Goal: Task Accomplishment & Management: Use online tool/utility

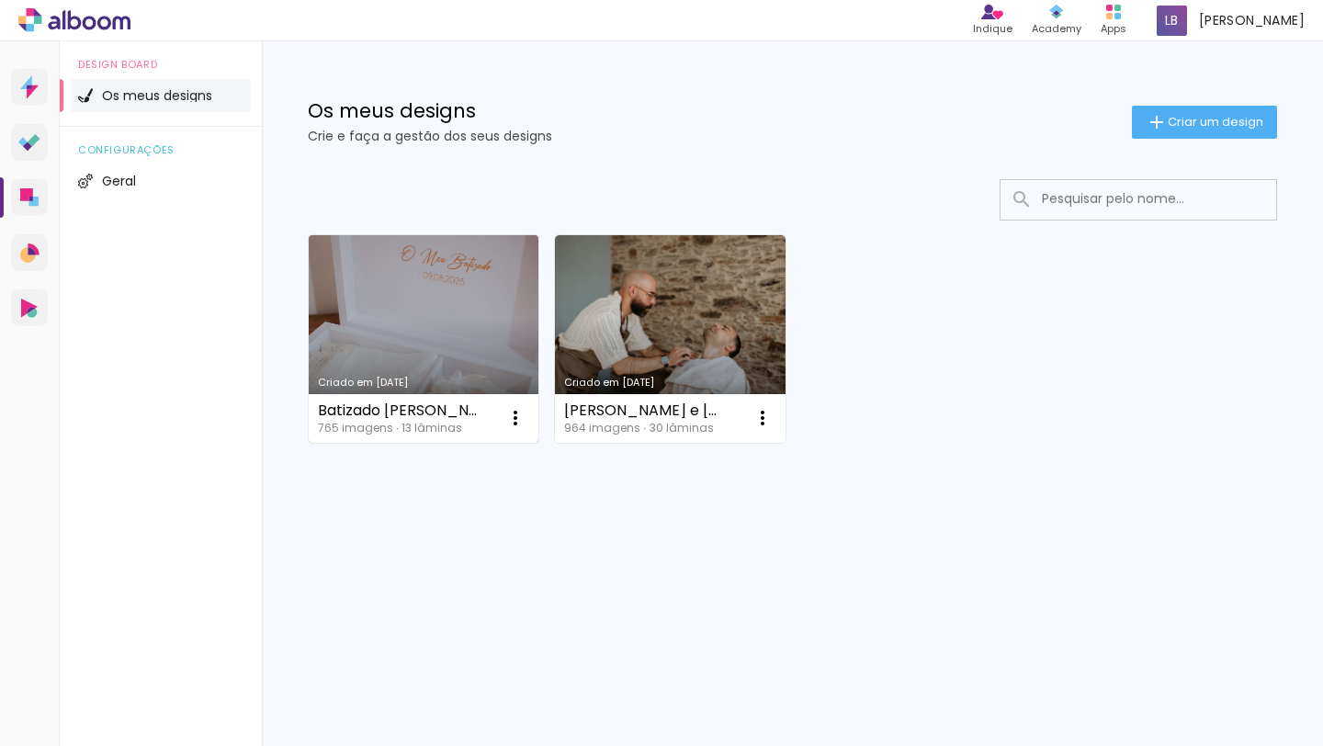
click at [396, 312] on link "Criado em [DATE]" at bounding box center [424, 339] width 230 height 208
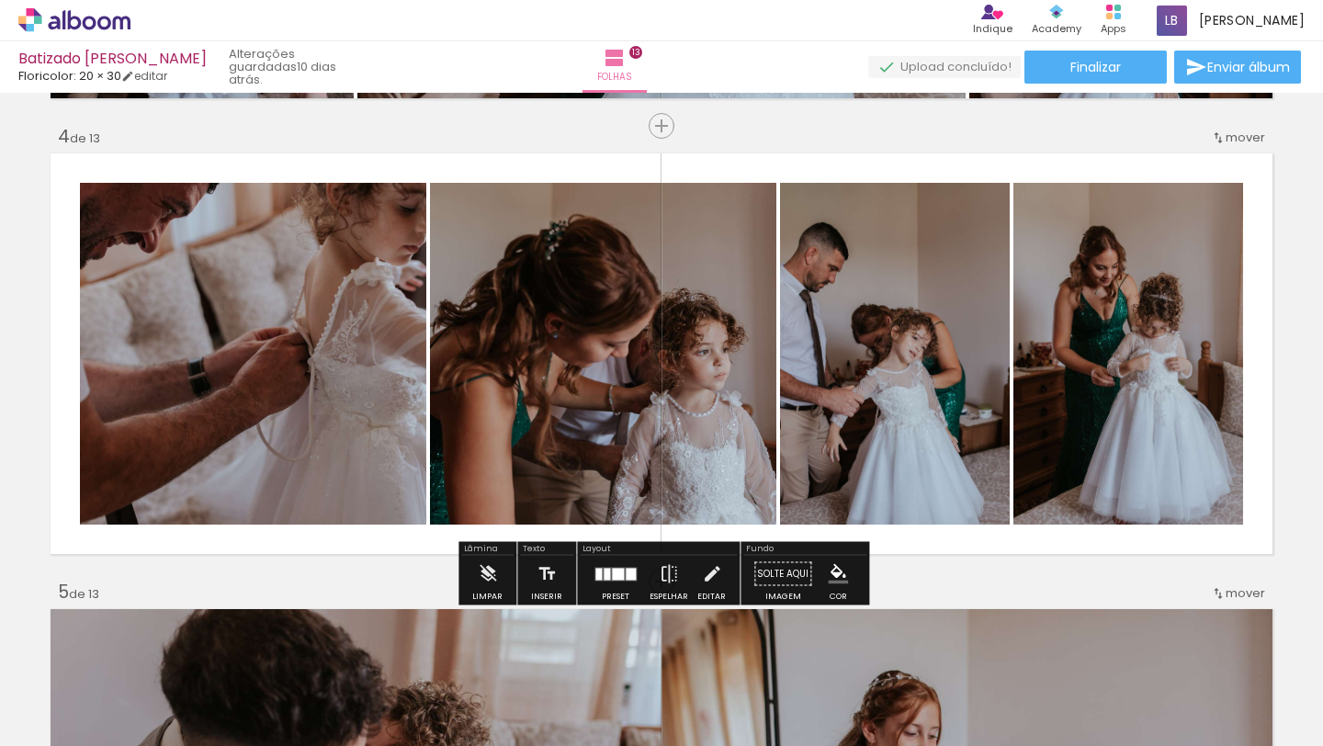
scroll to position [0, 5837]
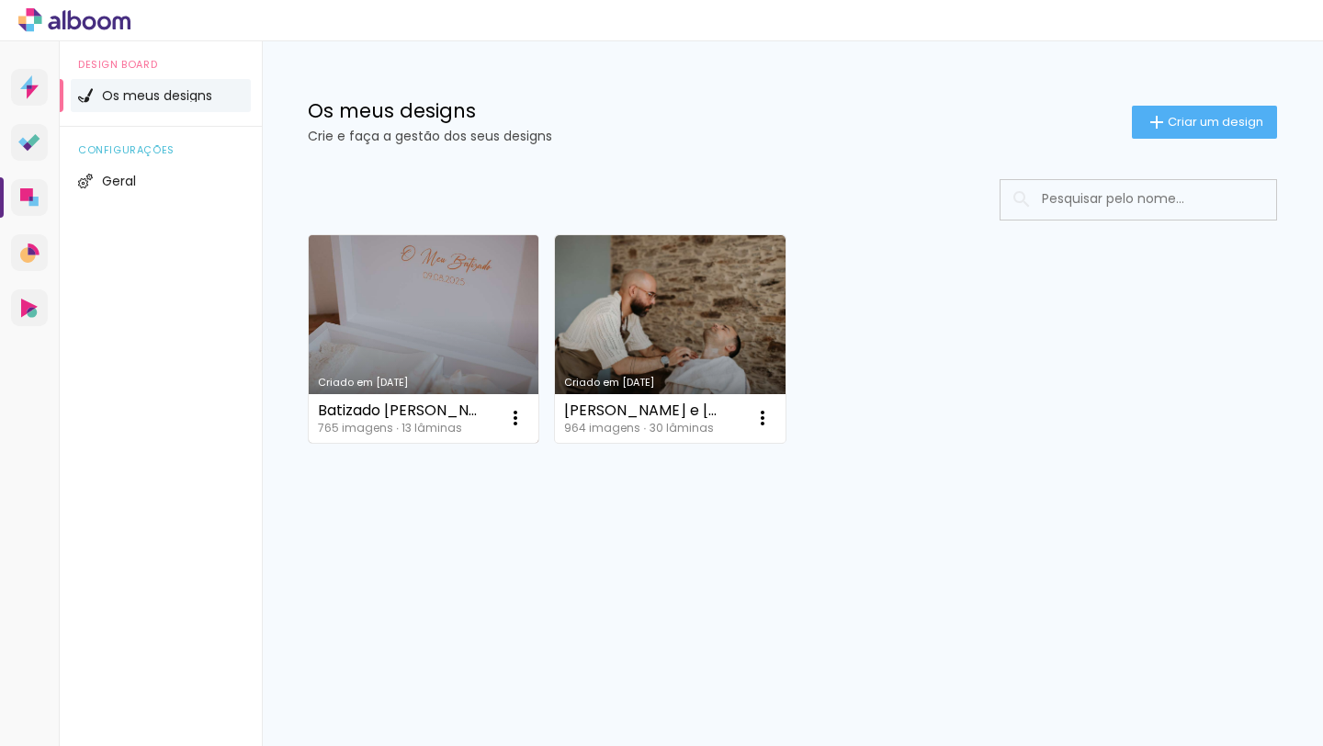
click at [461, 355] on link "Criado em [DATE]" at bounding box center [424, 339] width 230 height 208
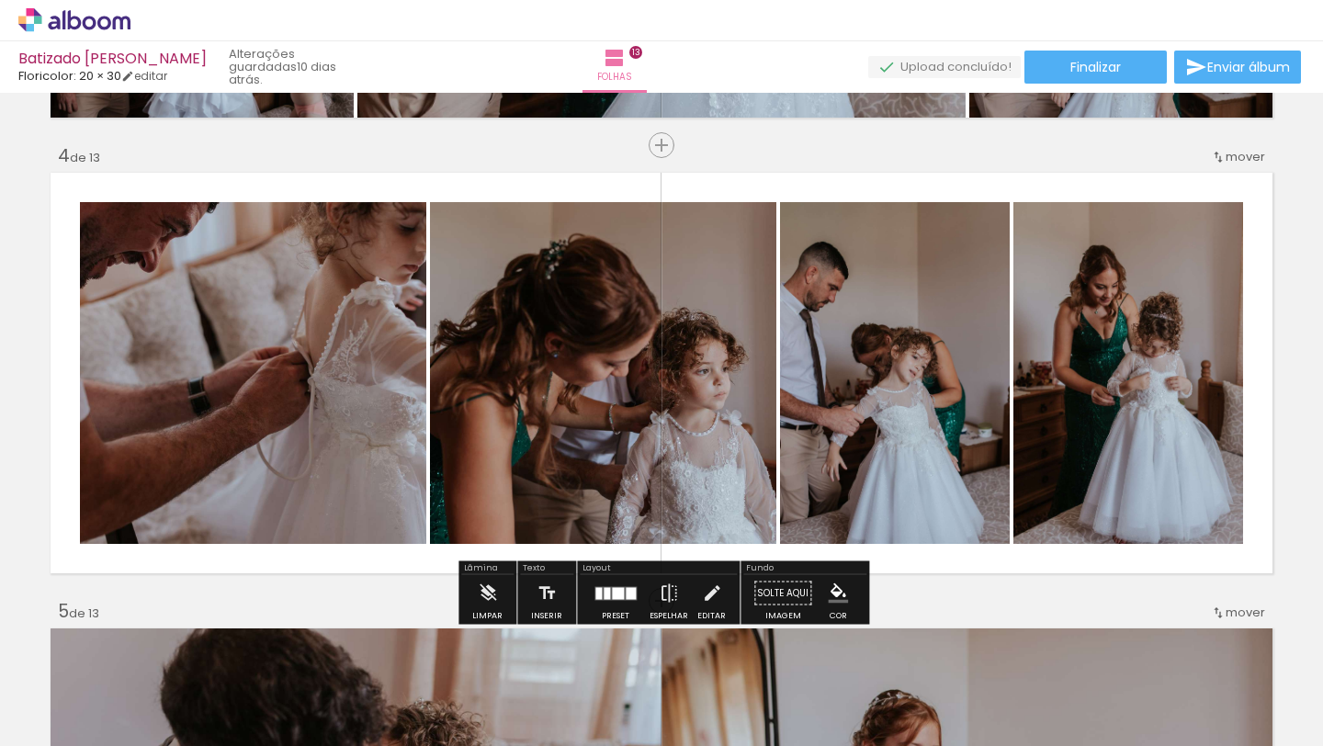
scroll to position [1371, 0]
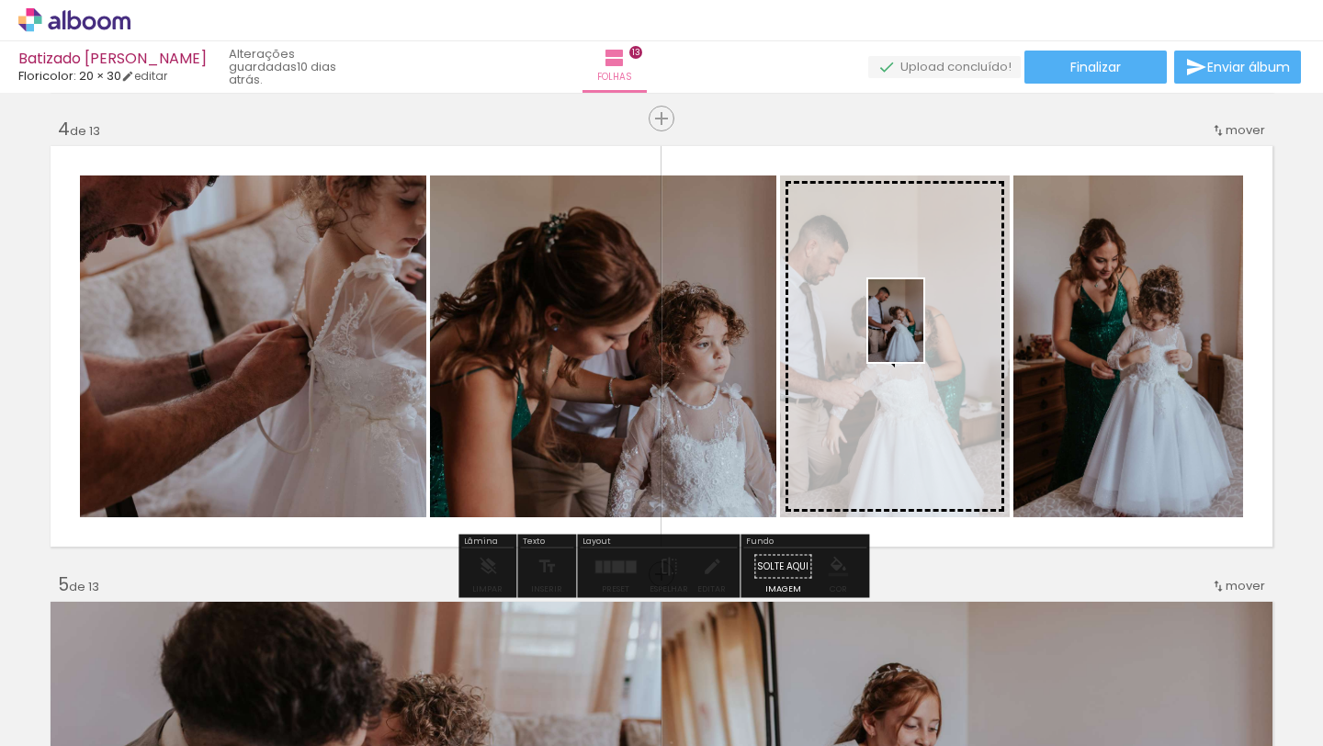
drag, startPoint x: 974, startPoint y: 708, endPoint x: 923, endPoint y: 333, distance: 378.1
click at [923, 333] on quentale-workspace at bounding box center [661, 373] width 1323 height 746
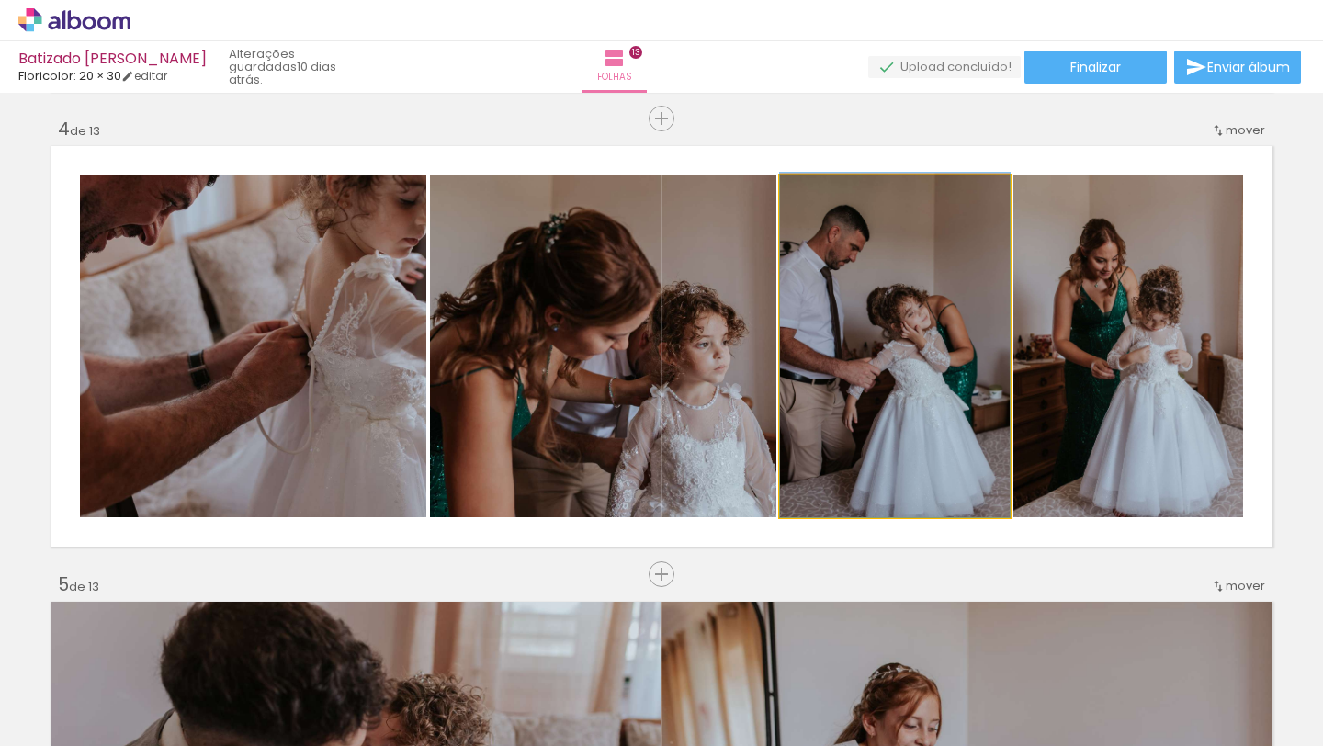
drag, startPoint x: 938, startPoint y: 319, endPoint x: 936, endPoint y: 285, distance: 34.0
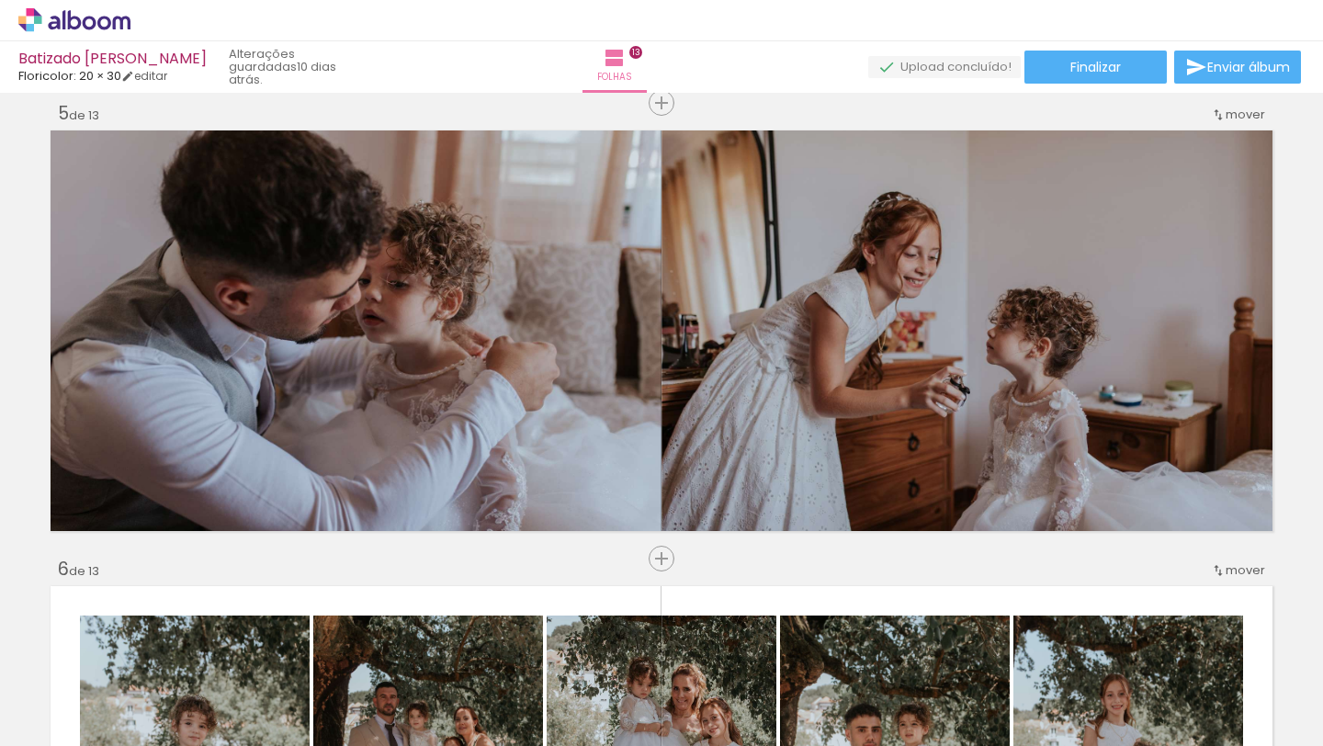
scroll to position [0, 9016]
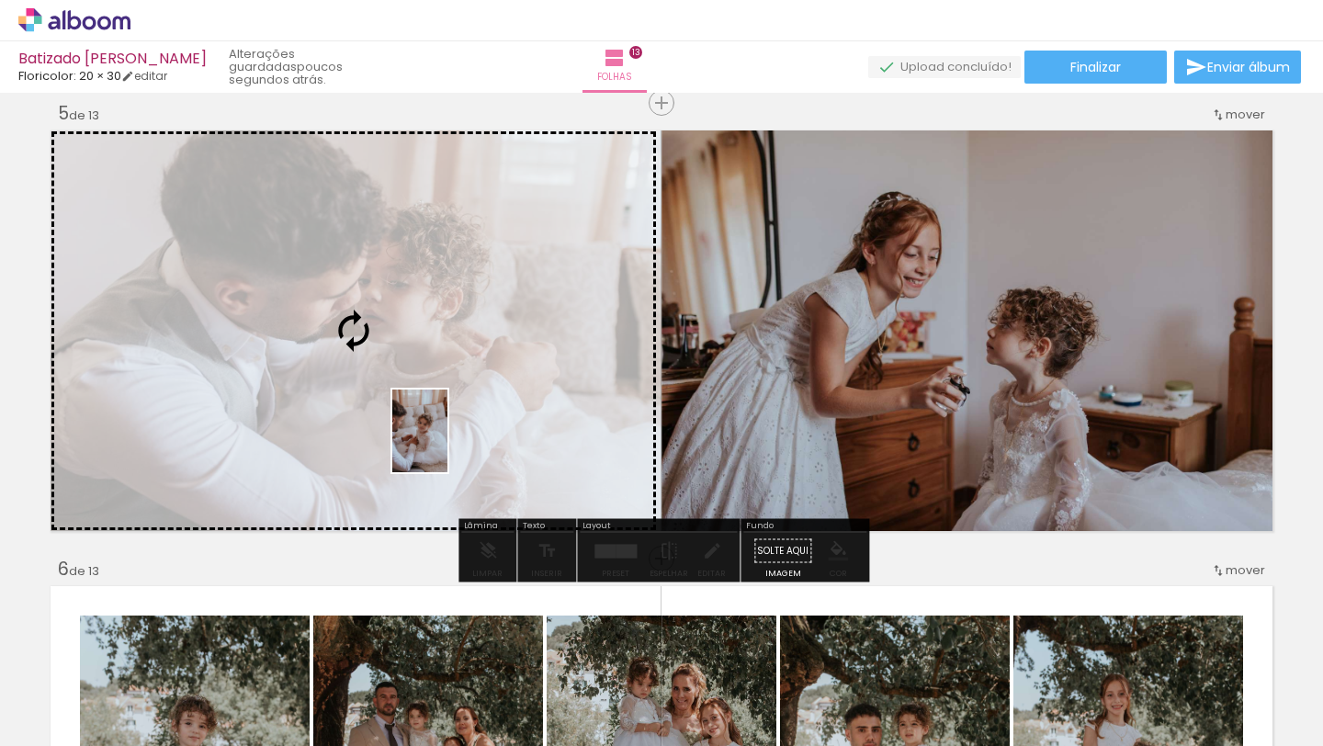
drag, startPoint x: 344, startPoint y: 682, endPoint x: 447, endPoint y: 445, distance: 259.2
click at [447, 445] on quentale-workspace at bounding box center [661, 373] width 1323 height 746
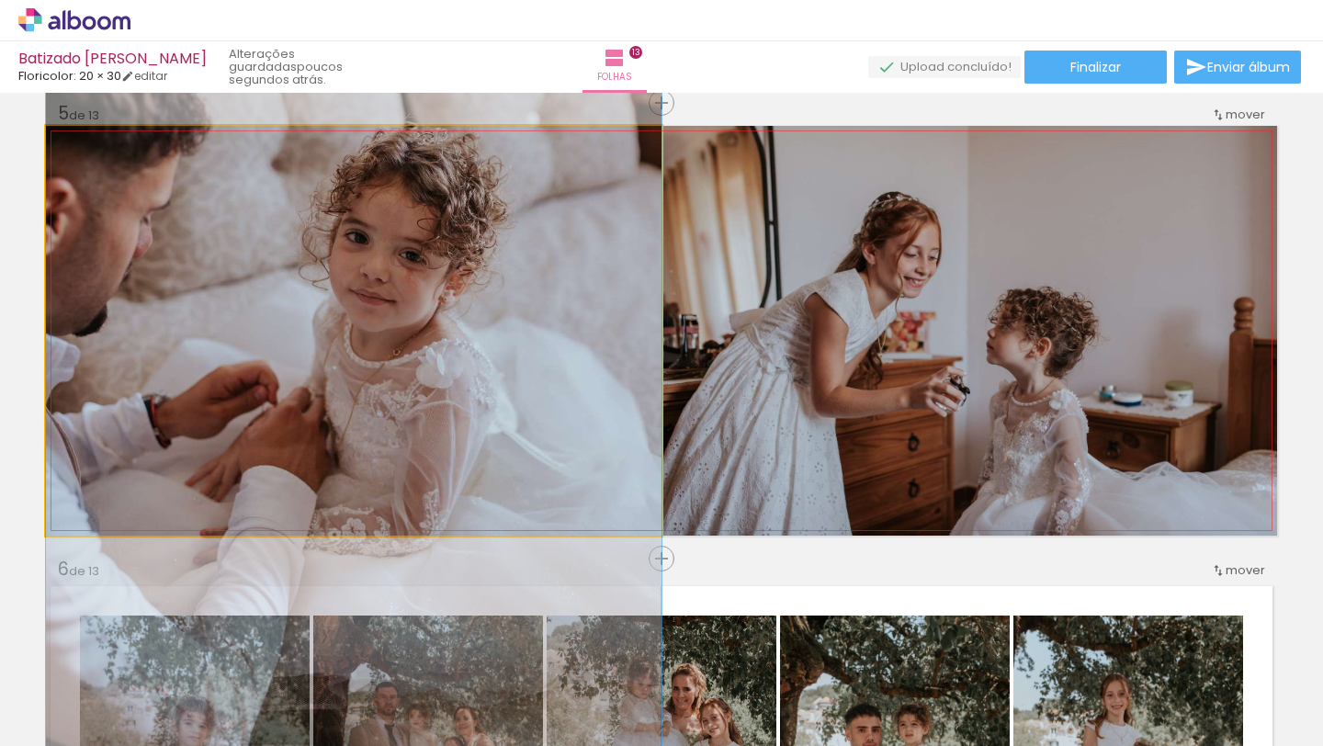
drag, startPoint x: 447, startPoint y: 445, endPoint x: 472, endPoint y: 440, distance: 25.2
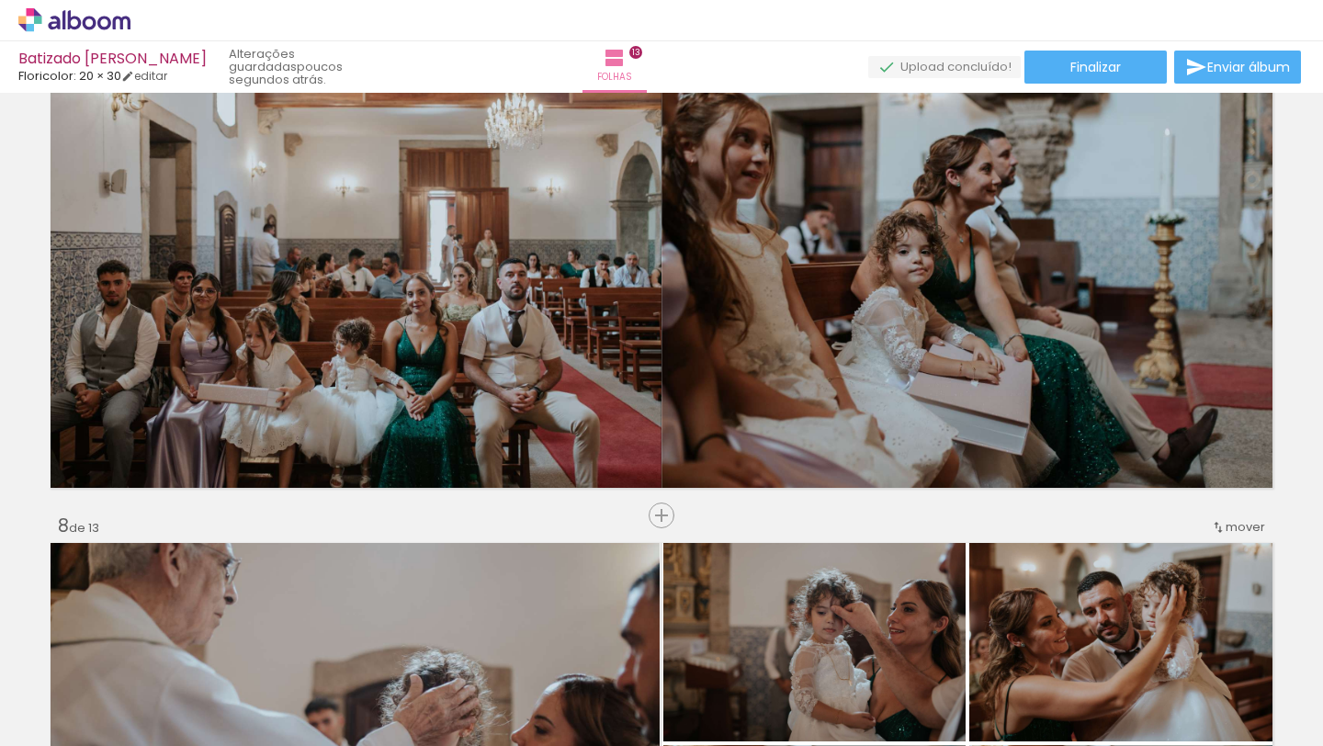
scroll to position [0, 20327]
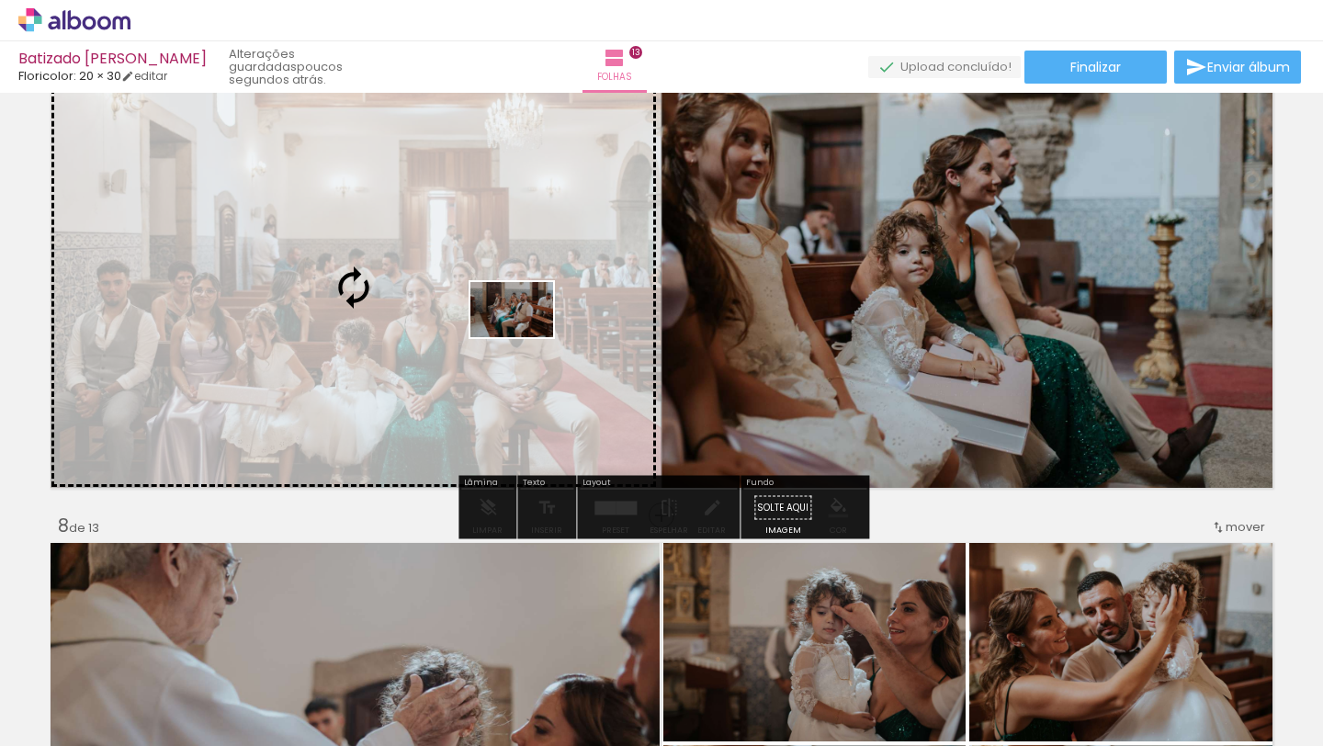
drag, startPoint x: 532, startPoint y: 682, endPoint x: 525, endPoint y: 337, distance: 344.5
click at [525, 337] on quentale-workspace at bounding box center [661, 373] width 1323 height 746
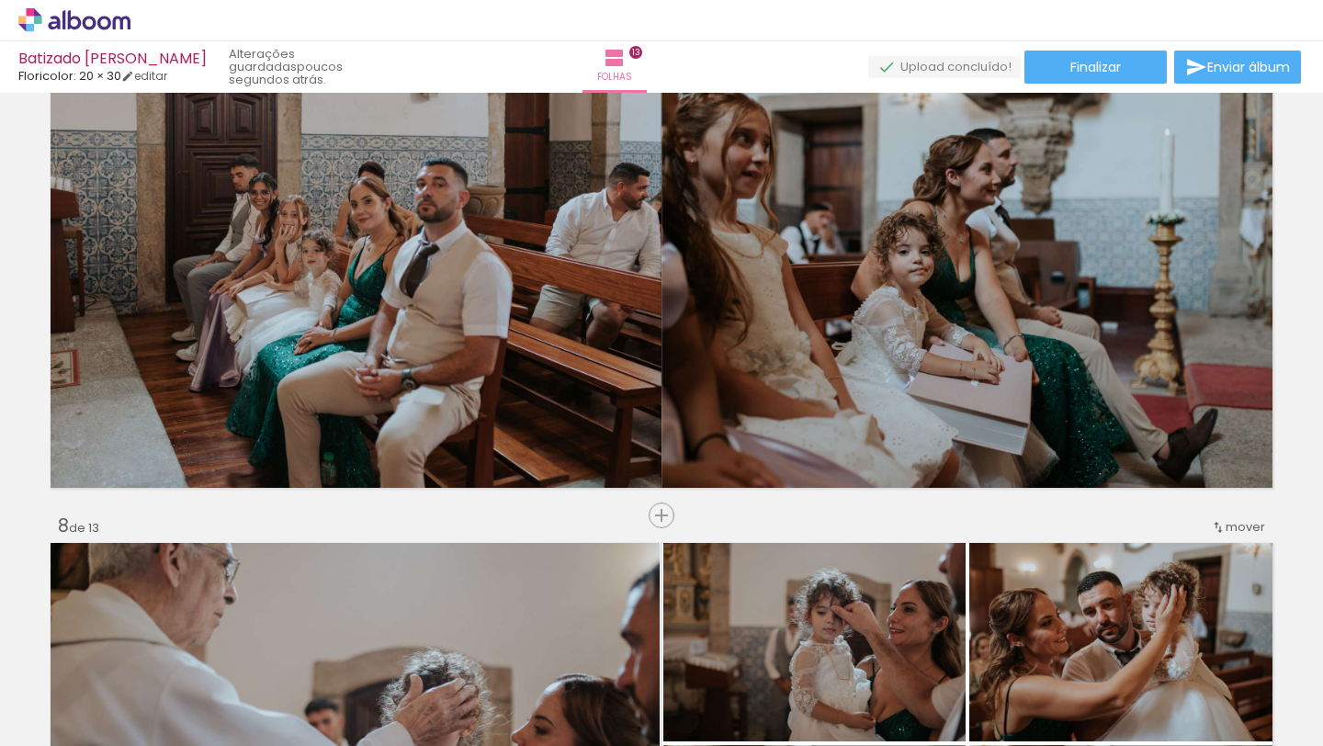
scroll to position [0, 28764]
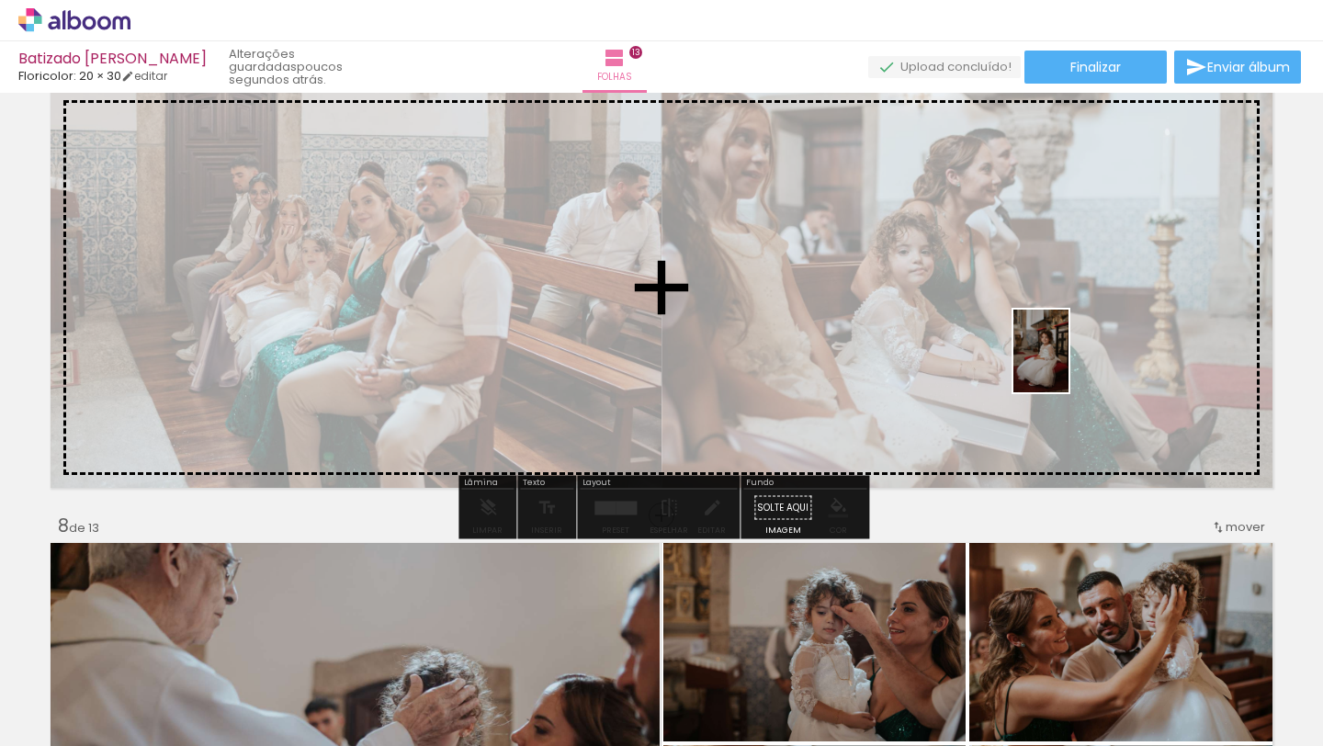
drag, startPoint x: 830, startPoint y: 692, endPoint x: 1068, endPoint y: 365, distance: 404.4
click at [1068, 365] on quentale-workspace at bounding box center [661, 373] width 1323 height 746
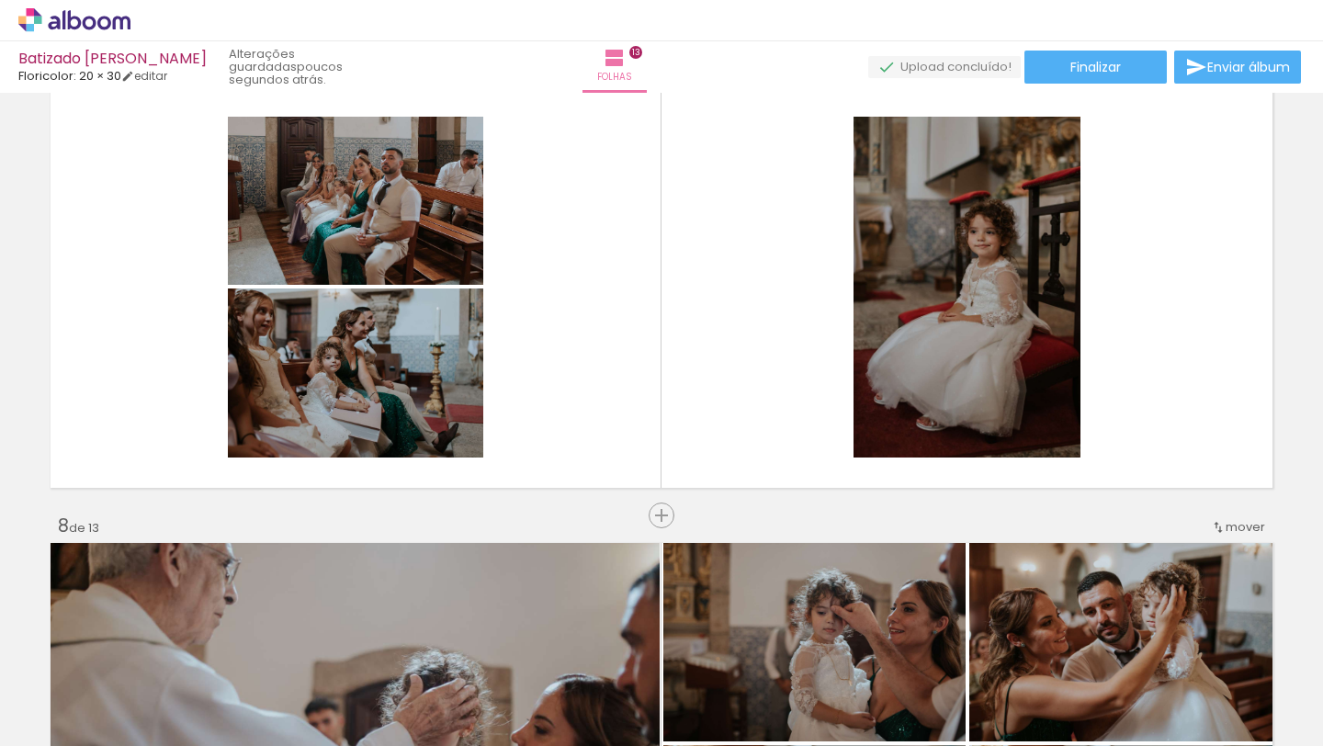
scroll to position [0, 31698]
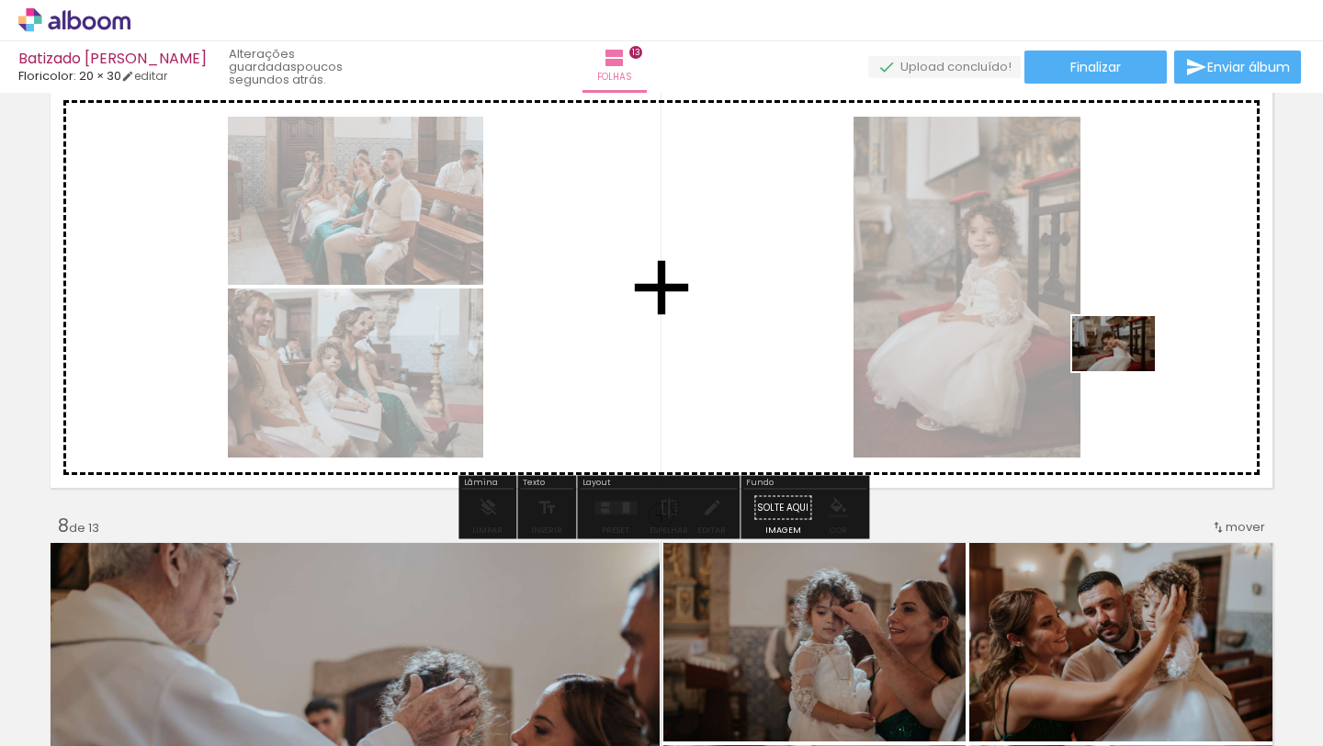
drag, startPoint x: 565, startPoint y: 695, endPoint x: 1127, endPoint y: 371, distance: 648.9
click at [1127, 371] on quentale-workspace at bounding box center [661, 373] width 1323 height 746
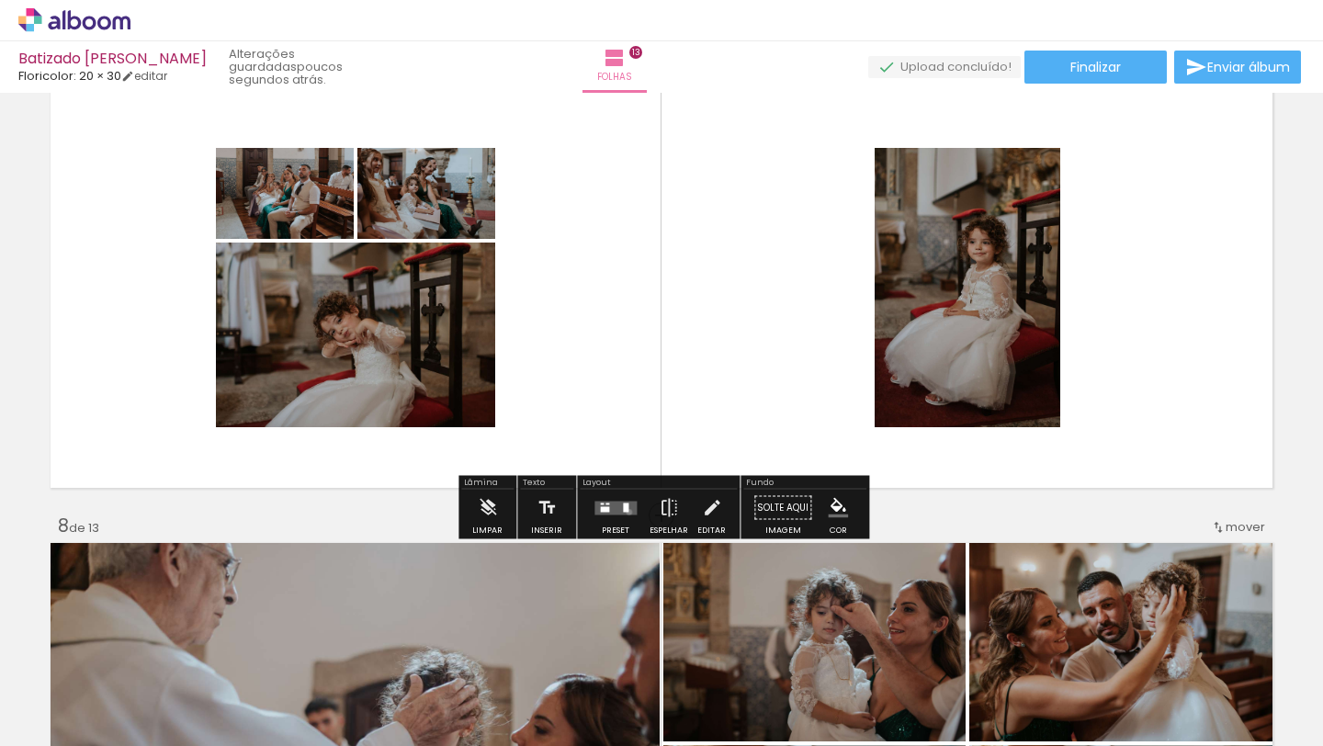
click at [625, 511] on quentale-layouter at bounding box center [615, 508] width 42 height 14
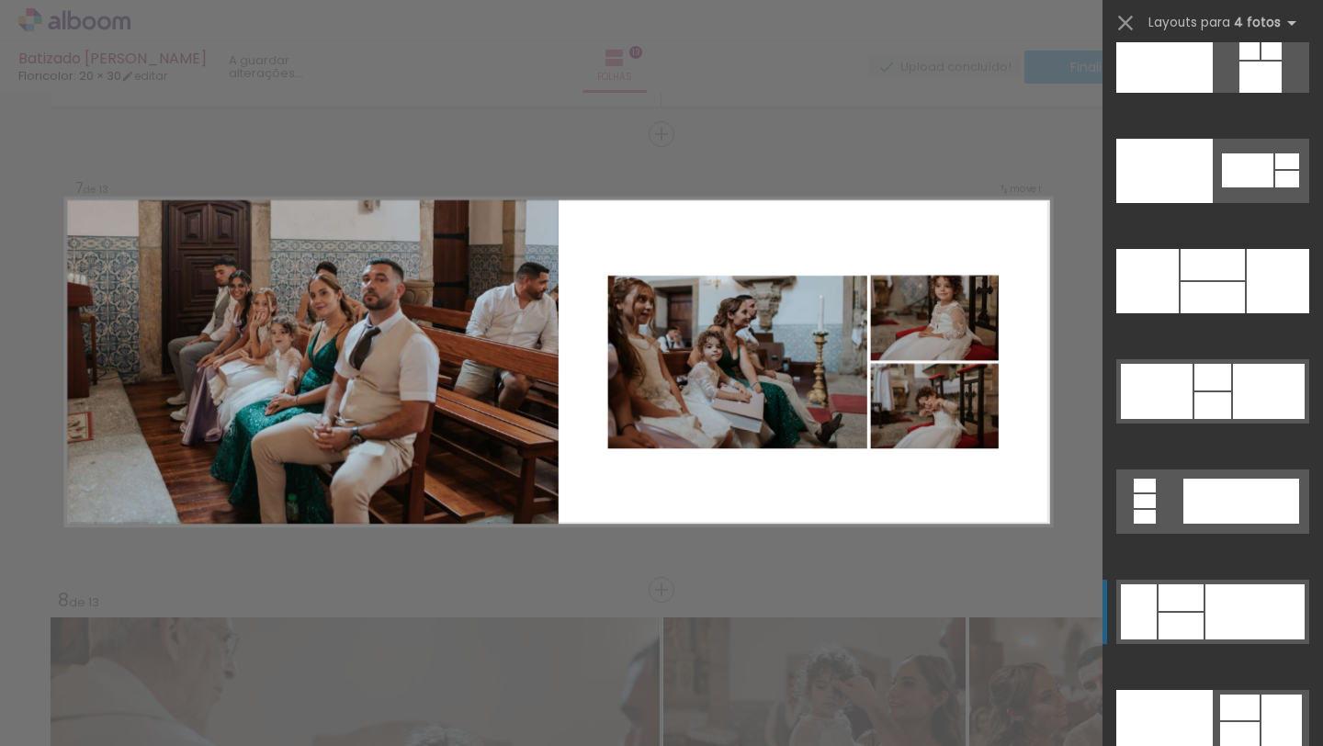
scroll to position [37718, 0]
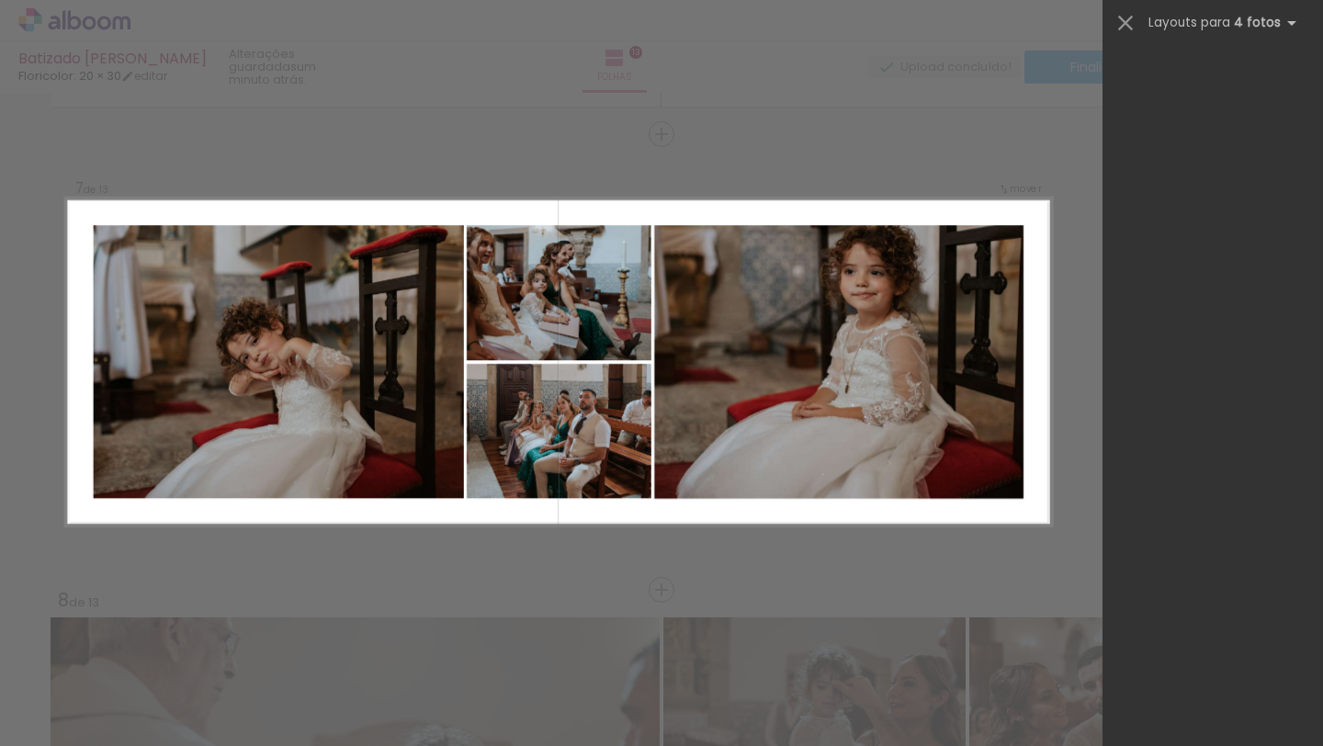
scroll to position [0, 31698]
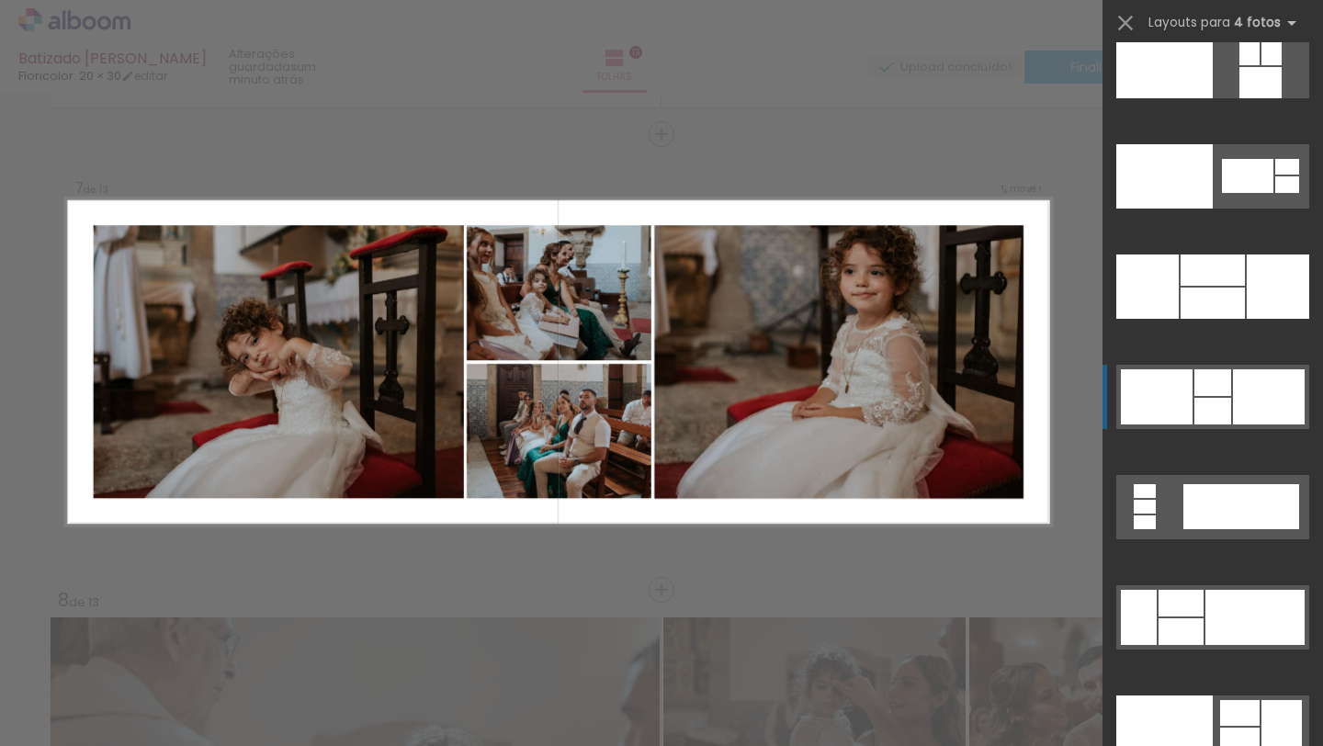
click at [1212, 401] on div at bounding box center [1212, 411] width 37 height 27
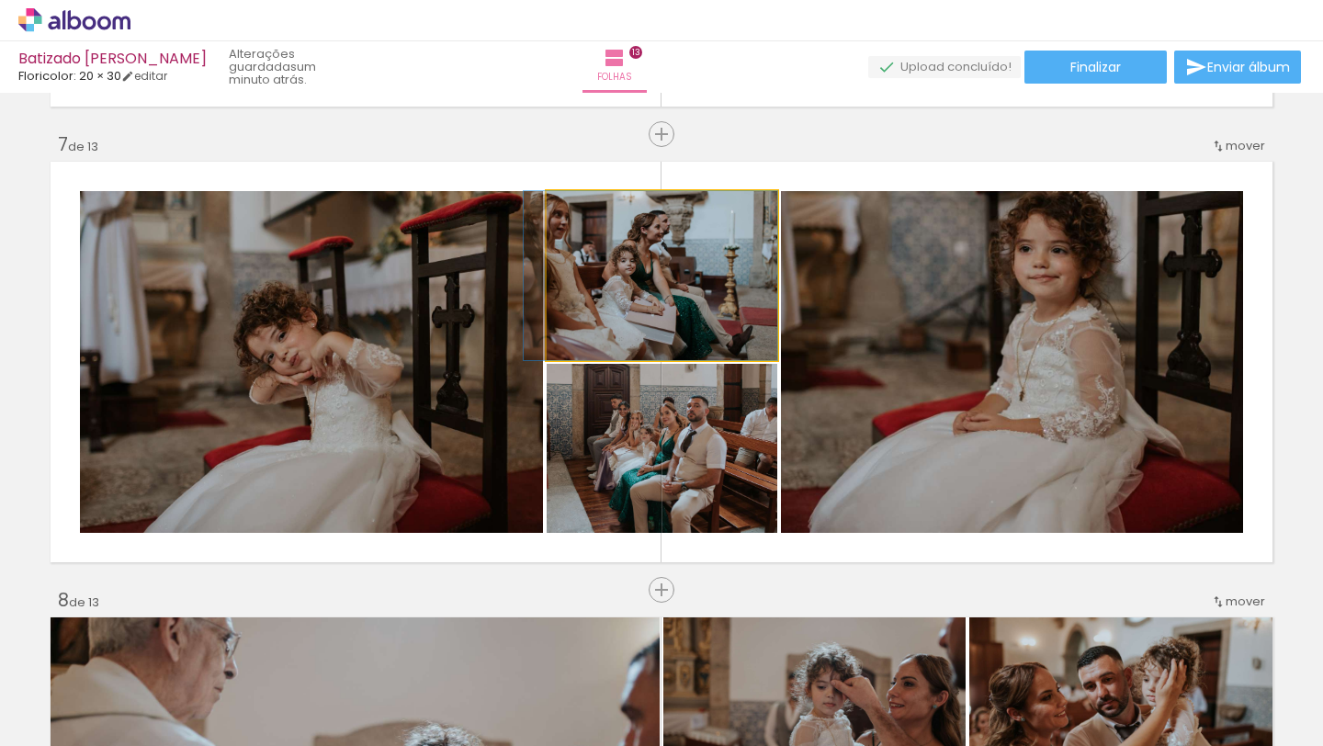
drag, startPoint x: 693, startPoint y: 281, endPoint x: 466, endPoint y: 284, distance: 226.9
click at [0, 0] on slot at bounding box center [0, 0] width 0 height 0
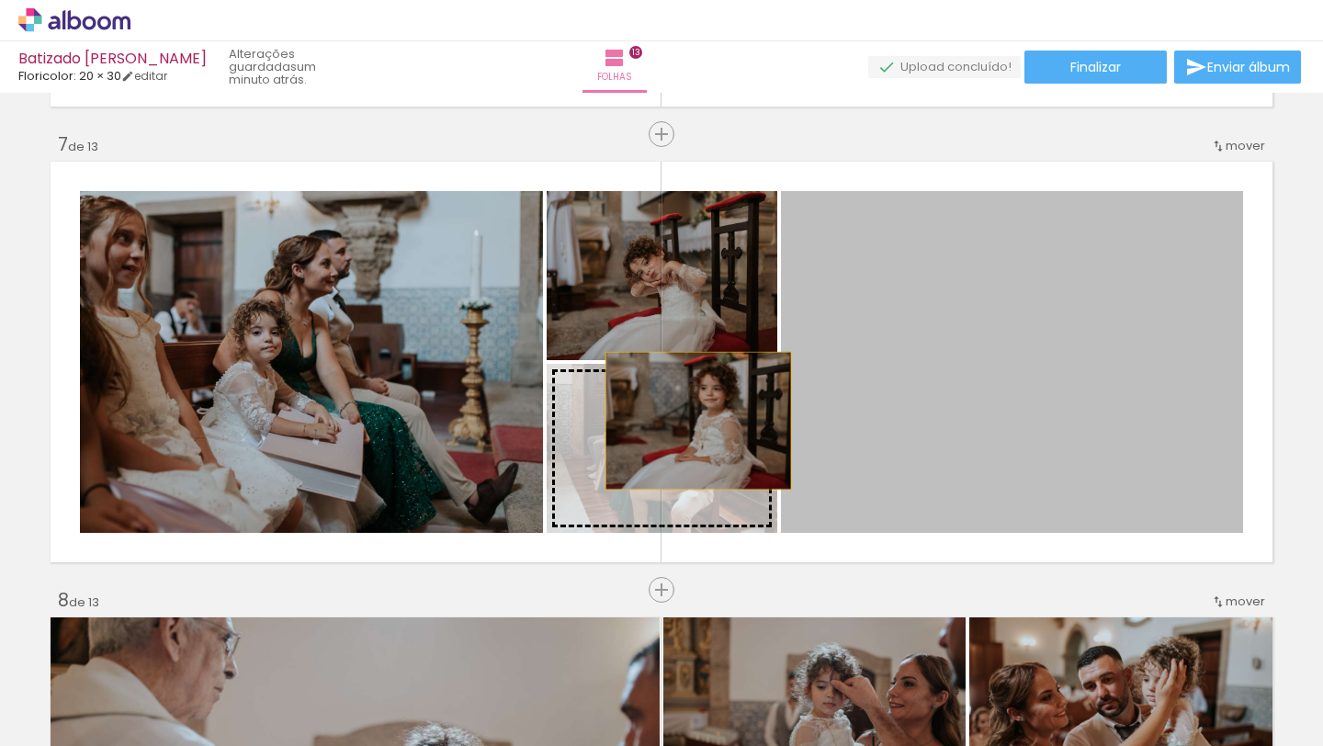
drag, startPoint x: 895, startPoint y: 327, endPoint x: 670, endPoint y: 434, distance: 249.0
click at [0, 0] on slot at bounding box center [0, 0] width 0 height 0
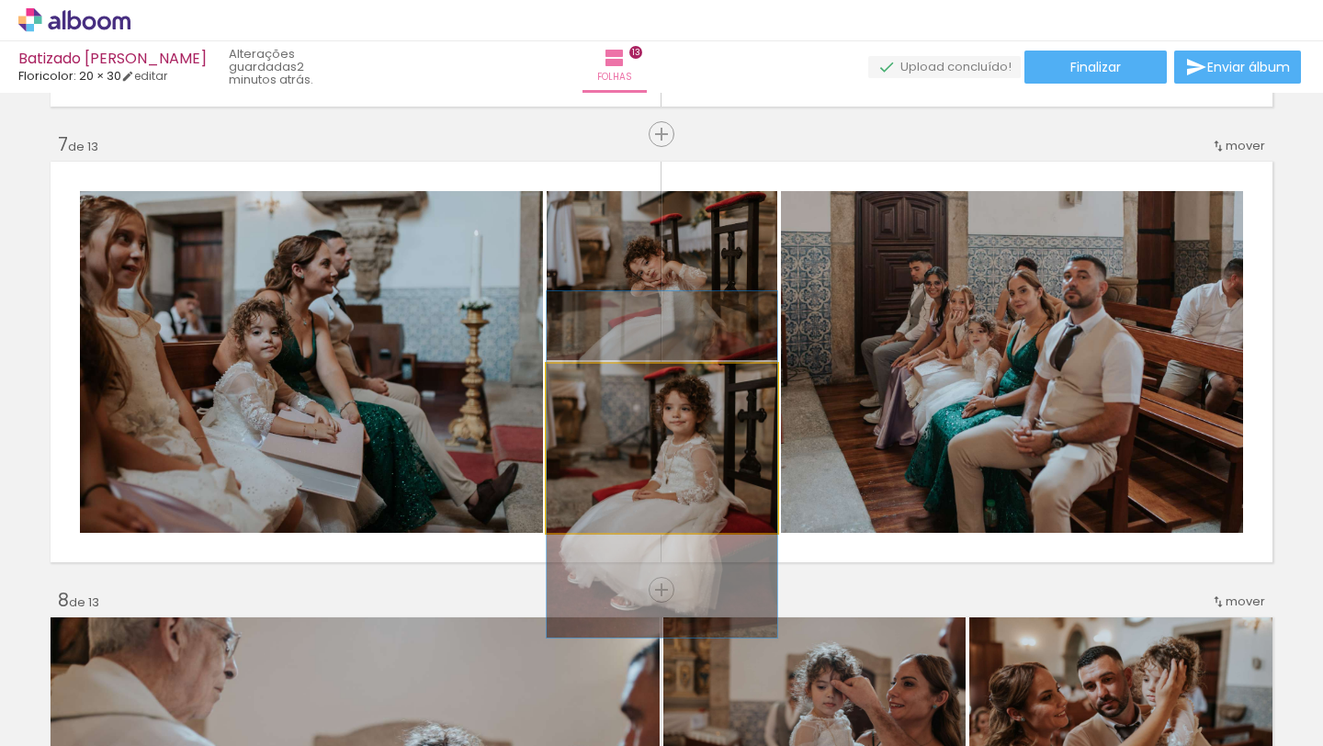
drag, startPoint x: 705, startPoint y: 419, endPoint x: 706, endPoint y: 435, distance: 16.6
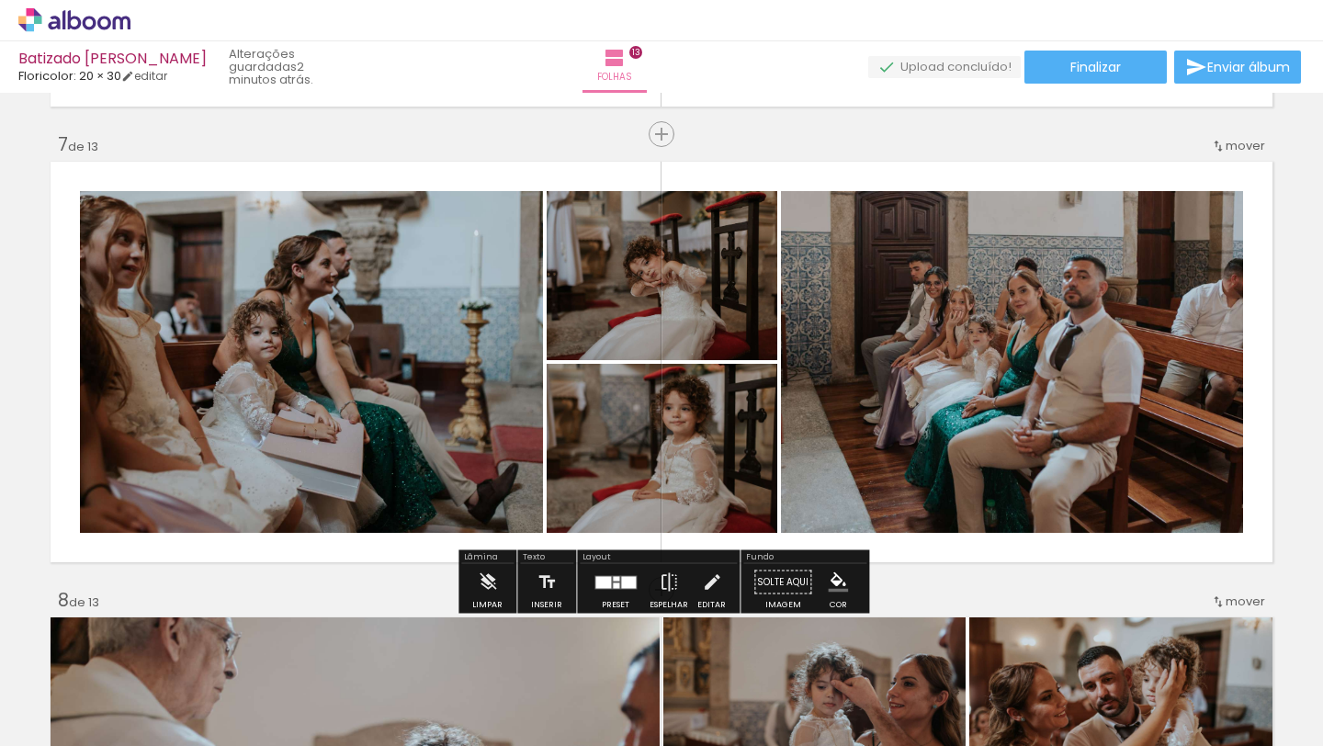
click at [602, 589] on div at bounding box center [616, 582] width 50 height 37
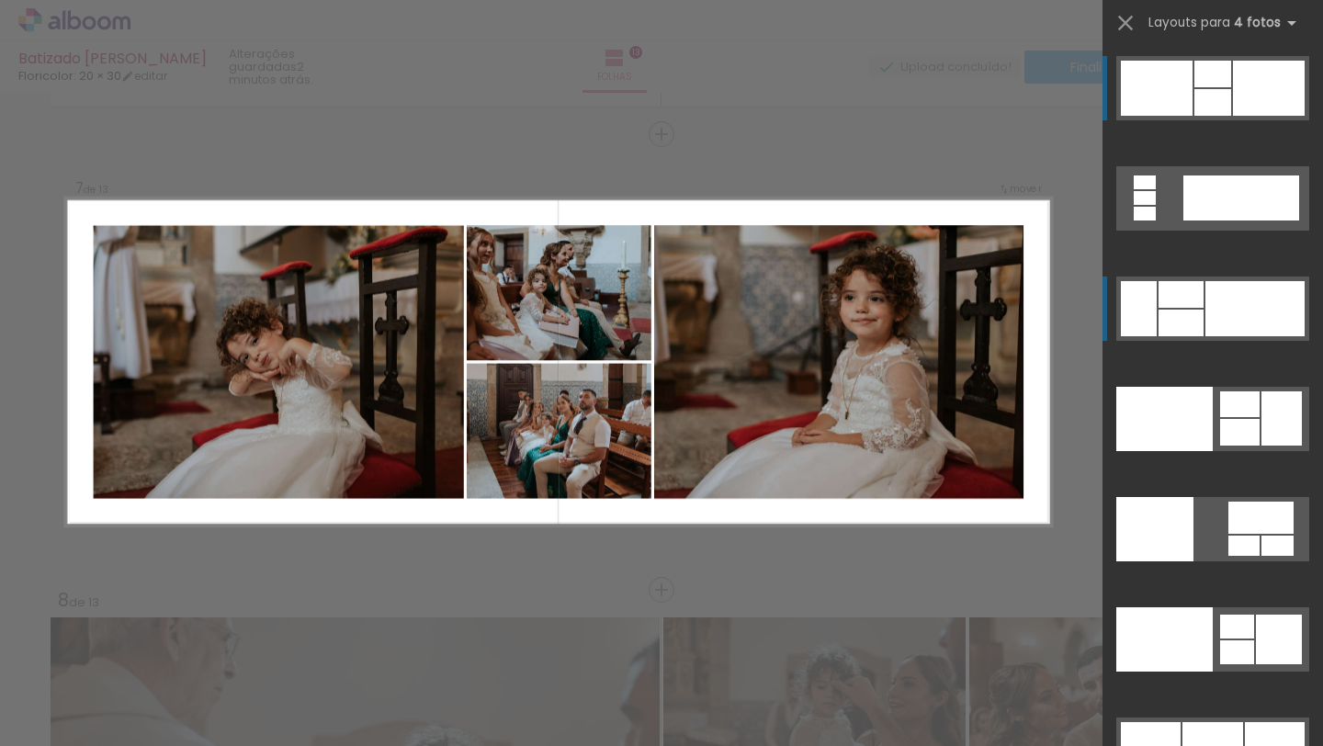
scroll to position [38019, 0]
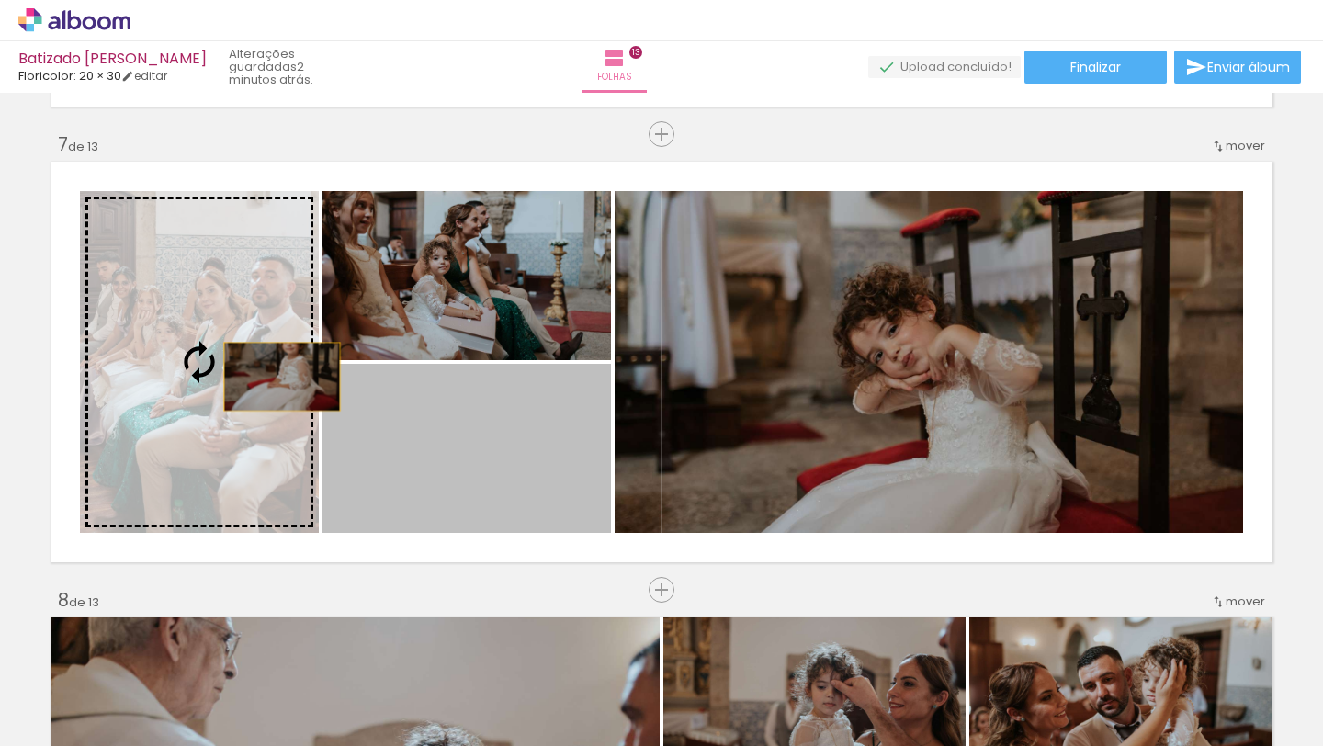
drag, startPoint x: 539, startPoint y: 420, endPoint x: 258, endPoint y: 372, distance: 285.1
click at [0, 0] on slot at bounding box center [0, 0] width 0 height 0
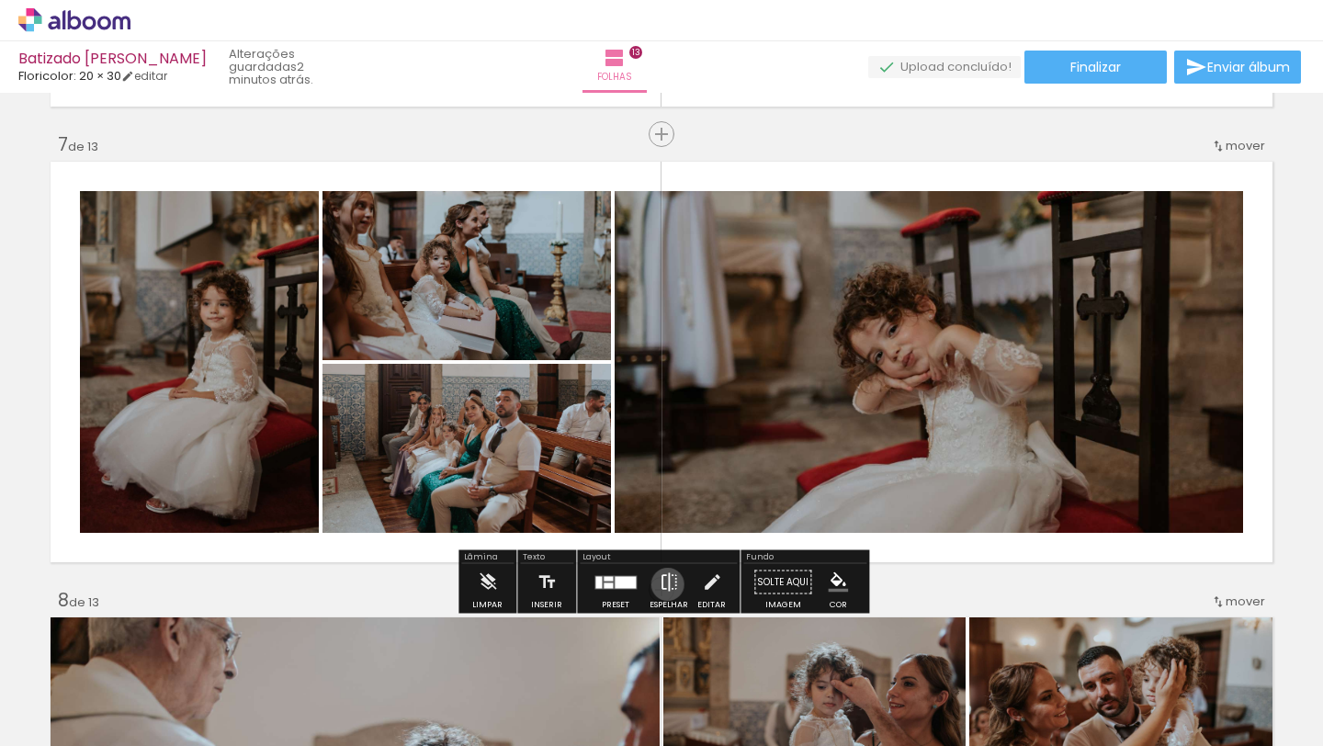
click at [663, 584] on iron-icon at bounding box center [669, 582] width 20 height 37
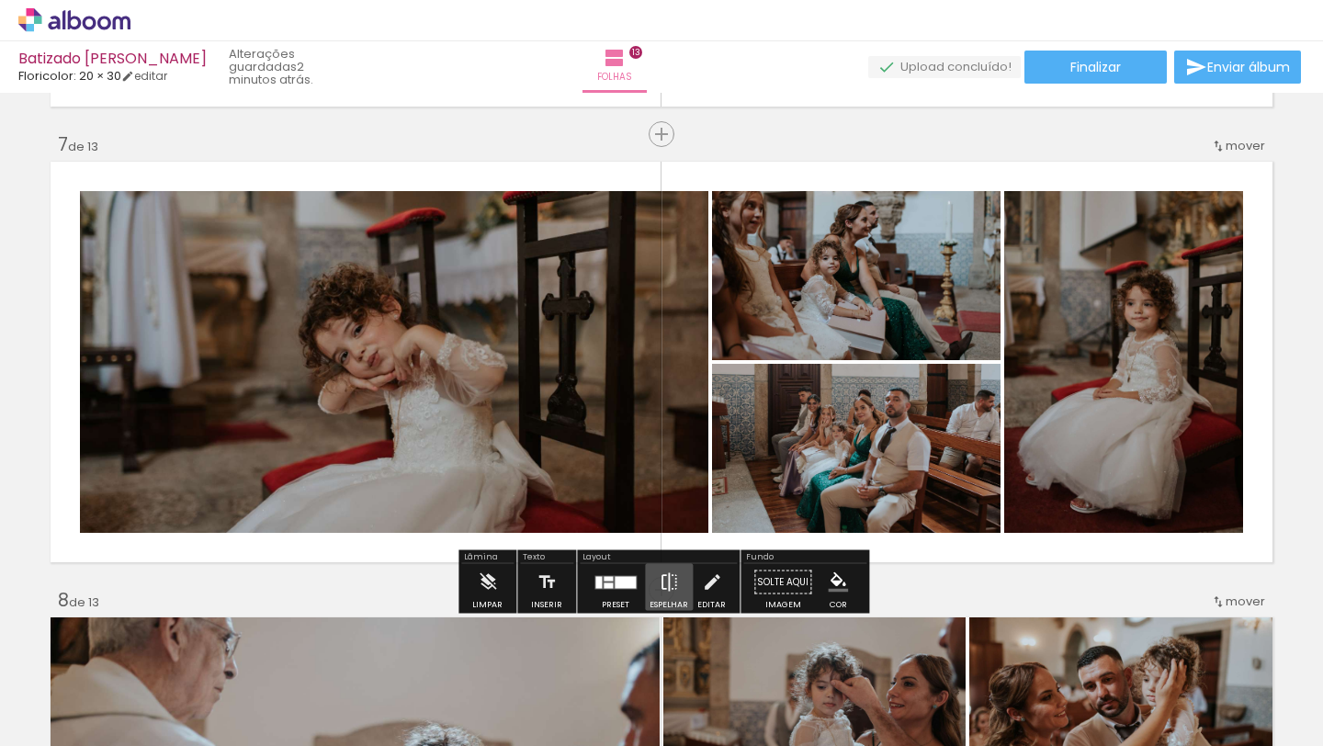
click at [663, 584] on iron-icon at bounding box center [669, 582] width 20 height 37
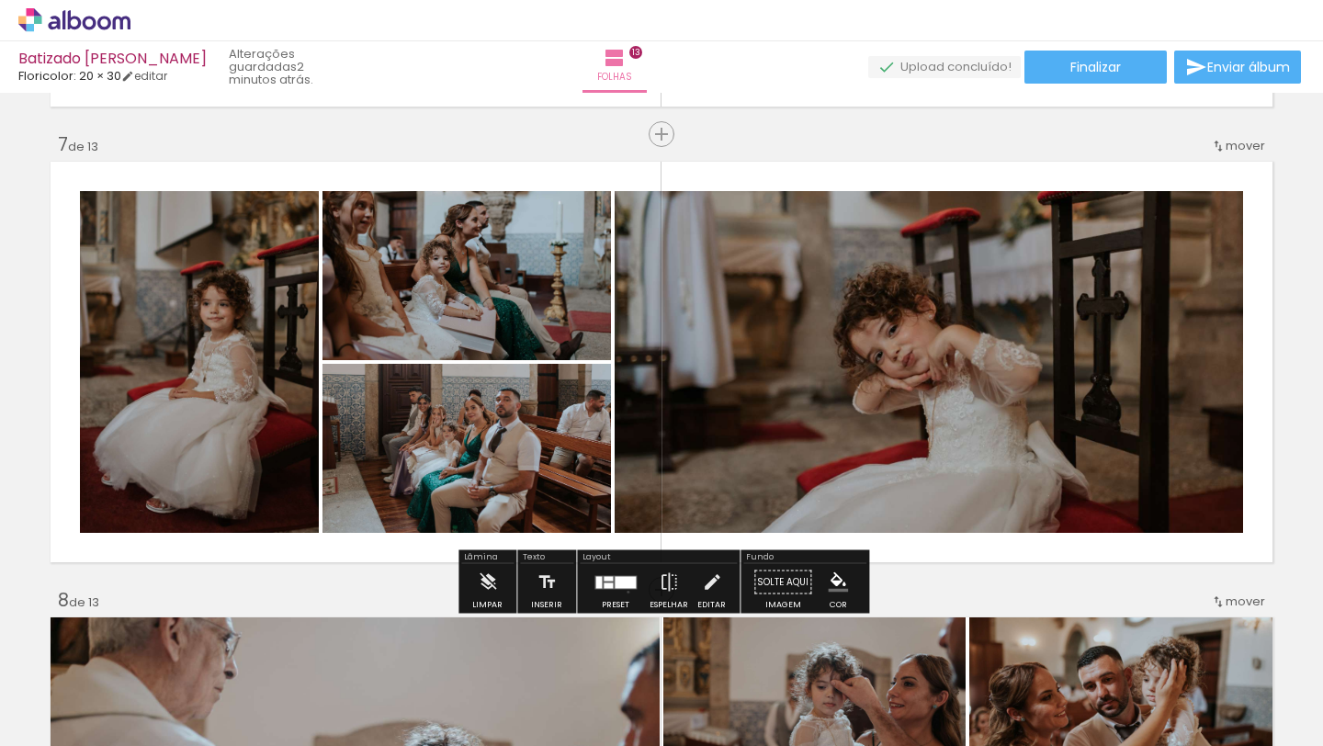
click at [624, 592] on div at bounding box center [616, 582] width 50 height 37
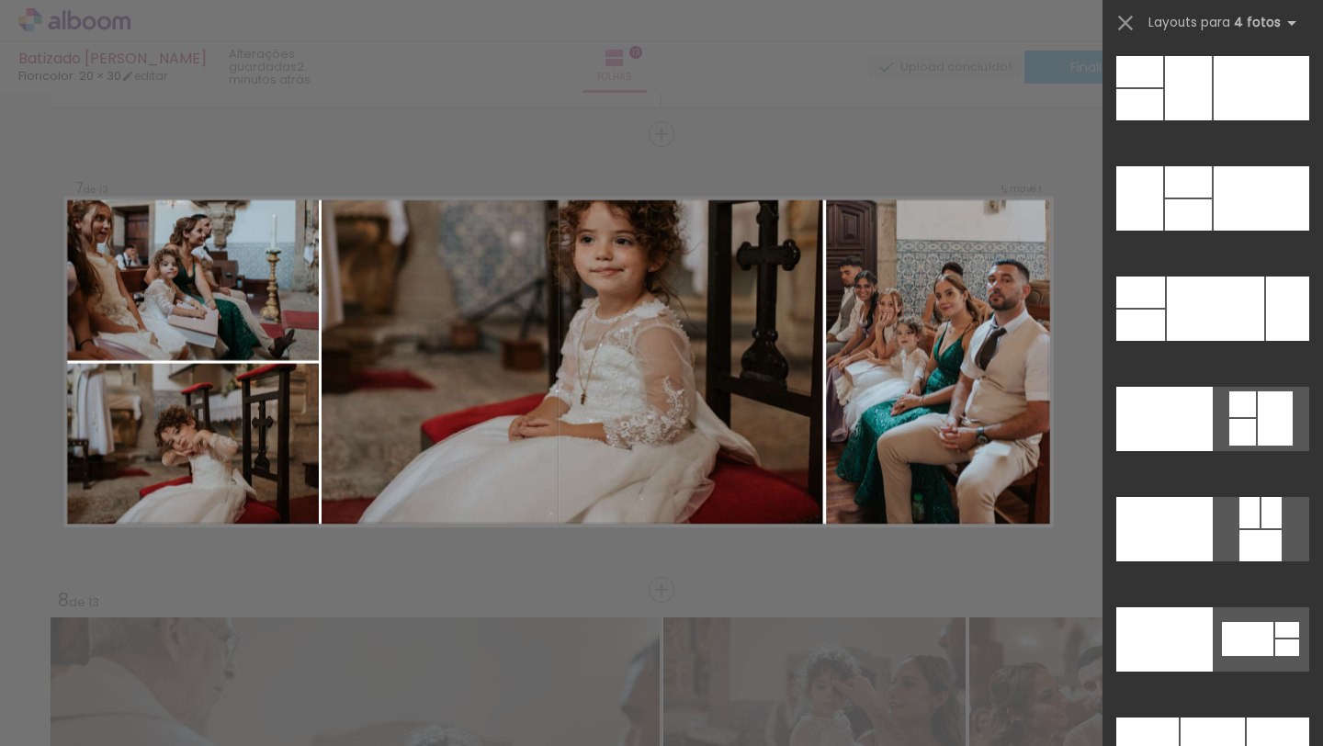
scroll to position [37250, 0]
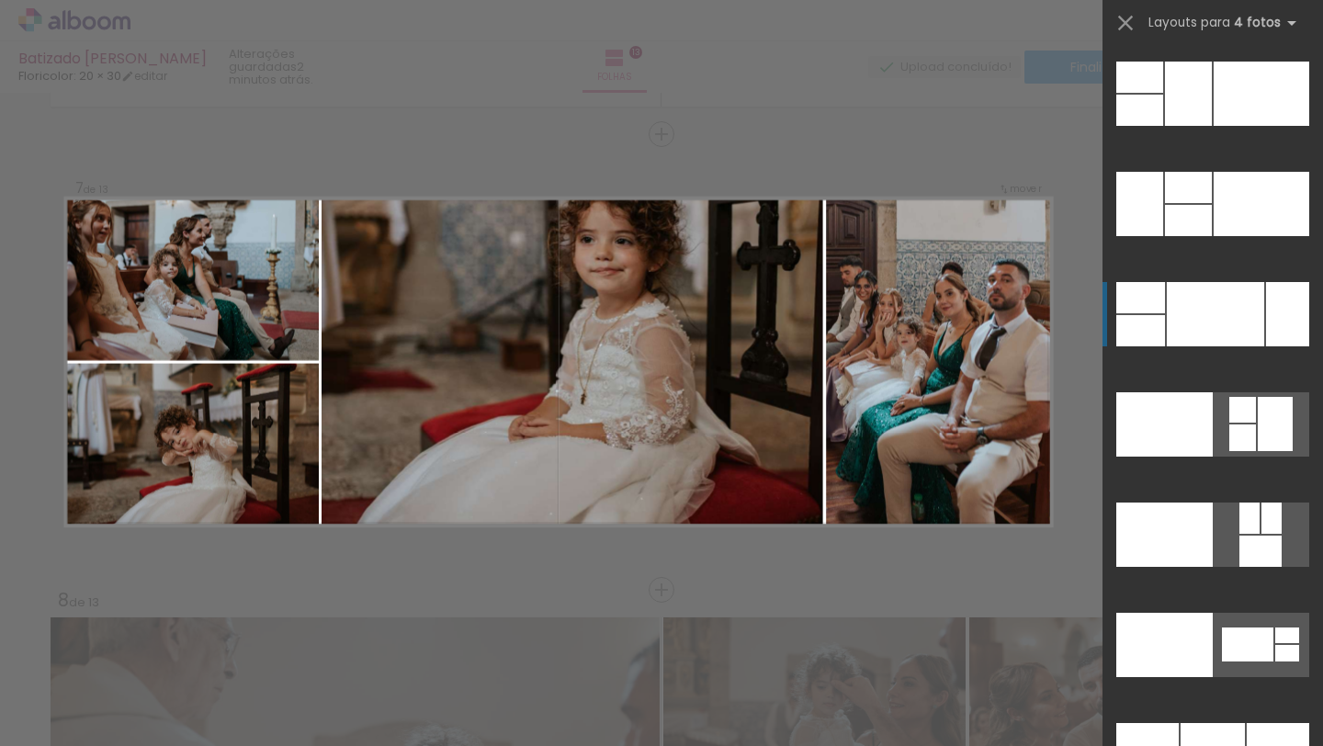
click at [1221, 723] on div at bounding box center [1212, 738] width 64 height 31
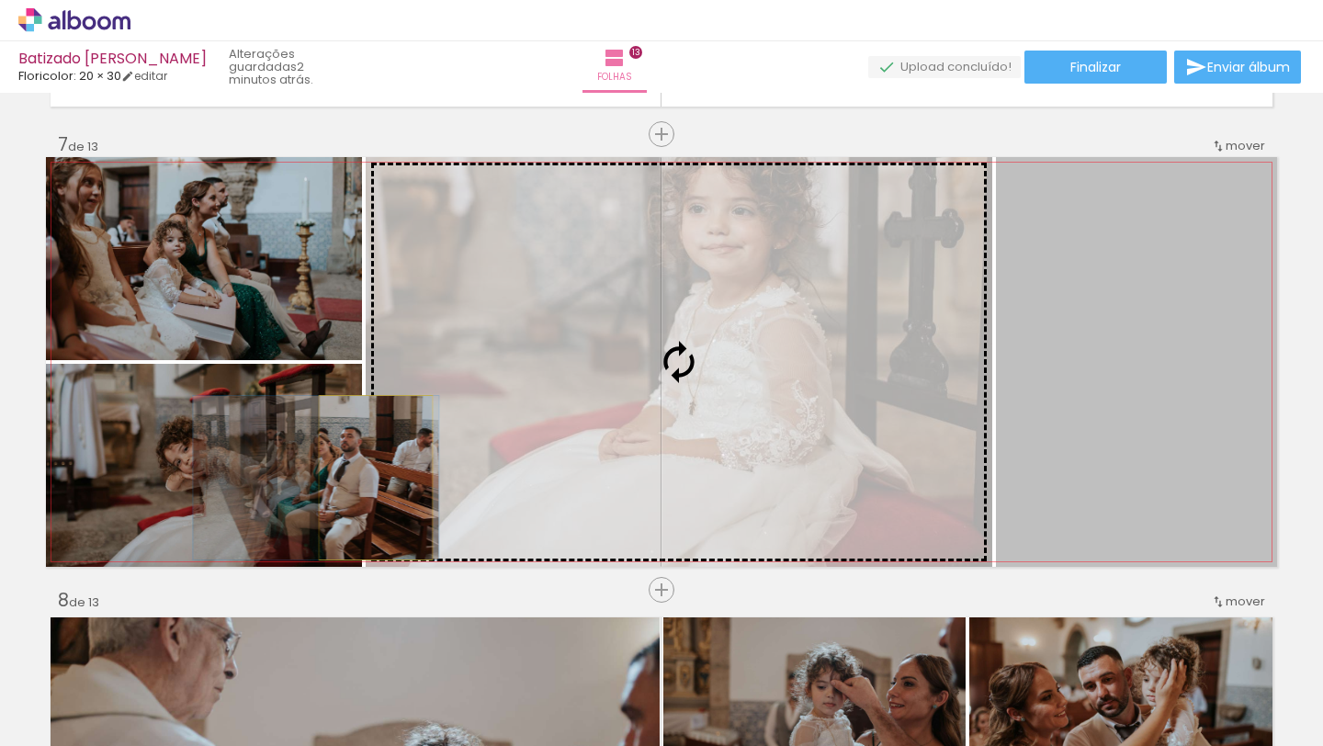
drag, startPoint x: 1189, startPoint y: 354, endPoint x: 316, endPoint y: 471, distance: 880.5
click at [0, 0] on slot at bounding box center [0, 0] width 0 height 0
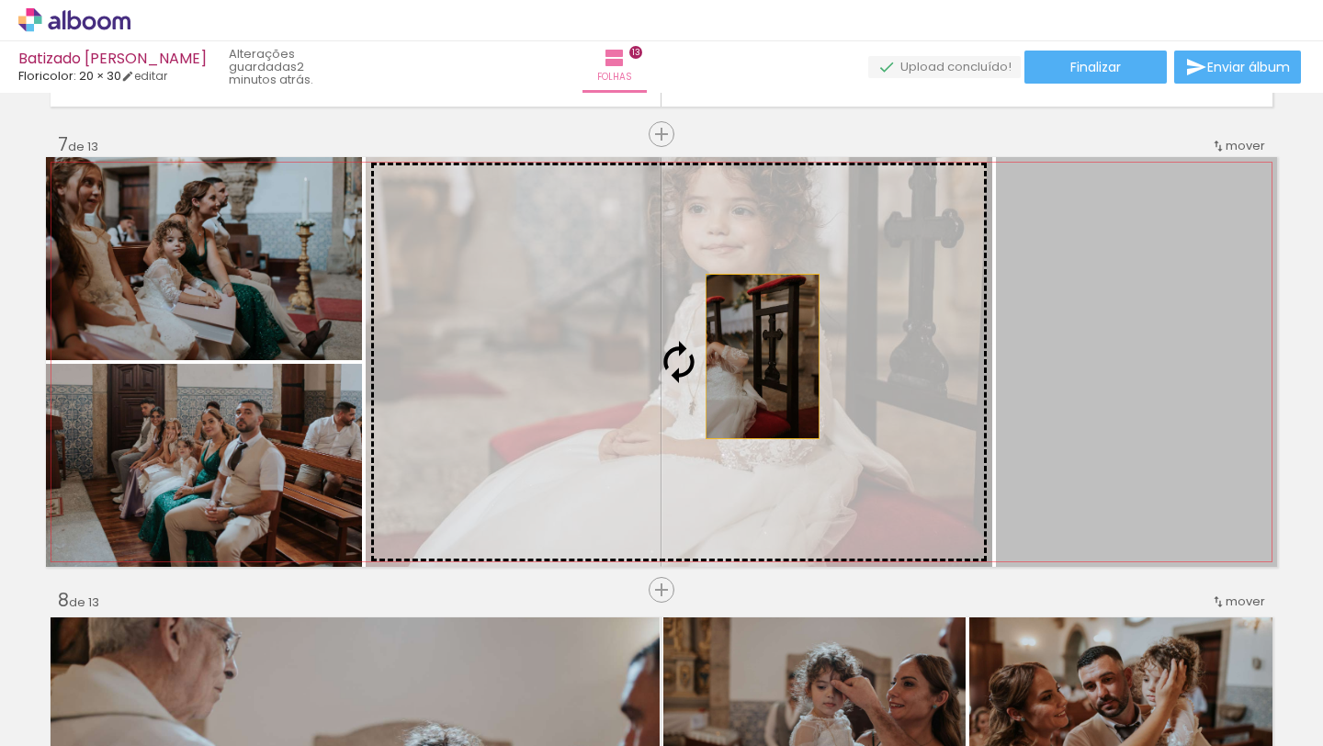
drag, startPoint x: 1158, startPoint y: 347, endPoint x: 762, endPoint y: 356, distance: 396.0
click at [0, 0] on slot at bounding box center [0, 0] width 0 height 0
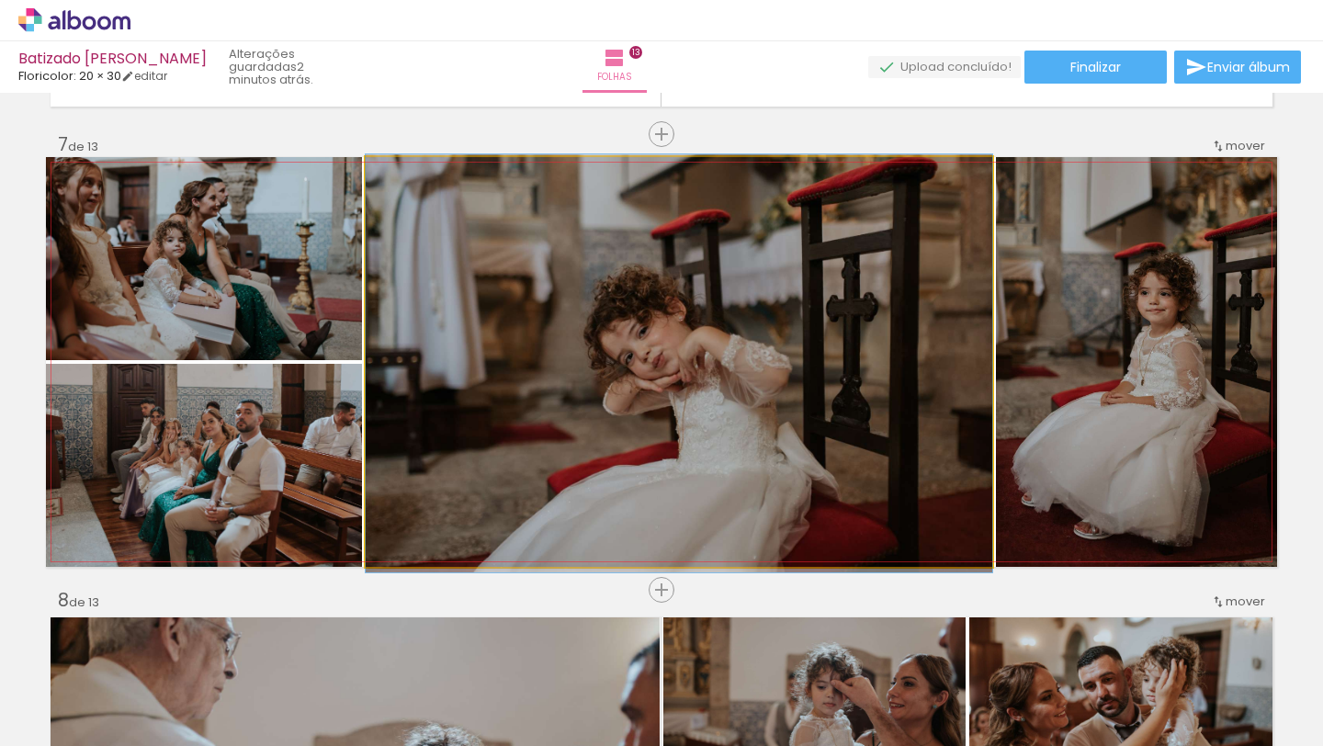
drag, startPoint x: 794, startPoint y: 351, endPoint x: 768, endPoint y: 354, distance: 25.9
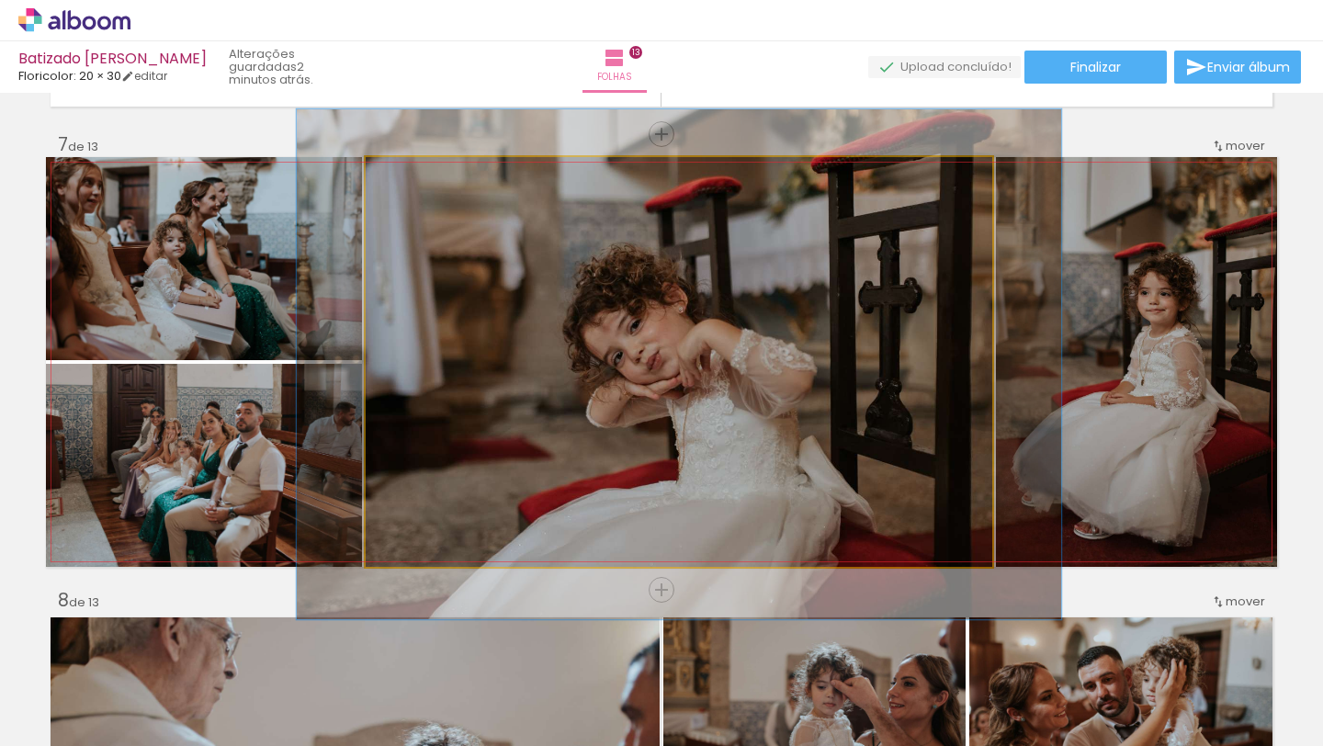
drag, startPoint x: 409, startPoint y: 181, endPoint x: 423, endPoint y: 182, distance: 13.8
type paper-slider "122"
click at [423, 182] on div at bounding box center [422, 176] width 17 height 17
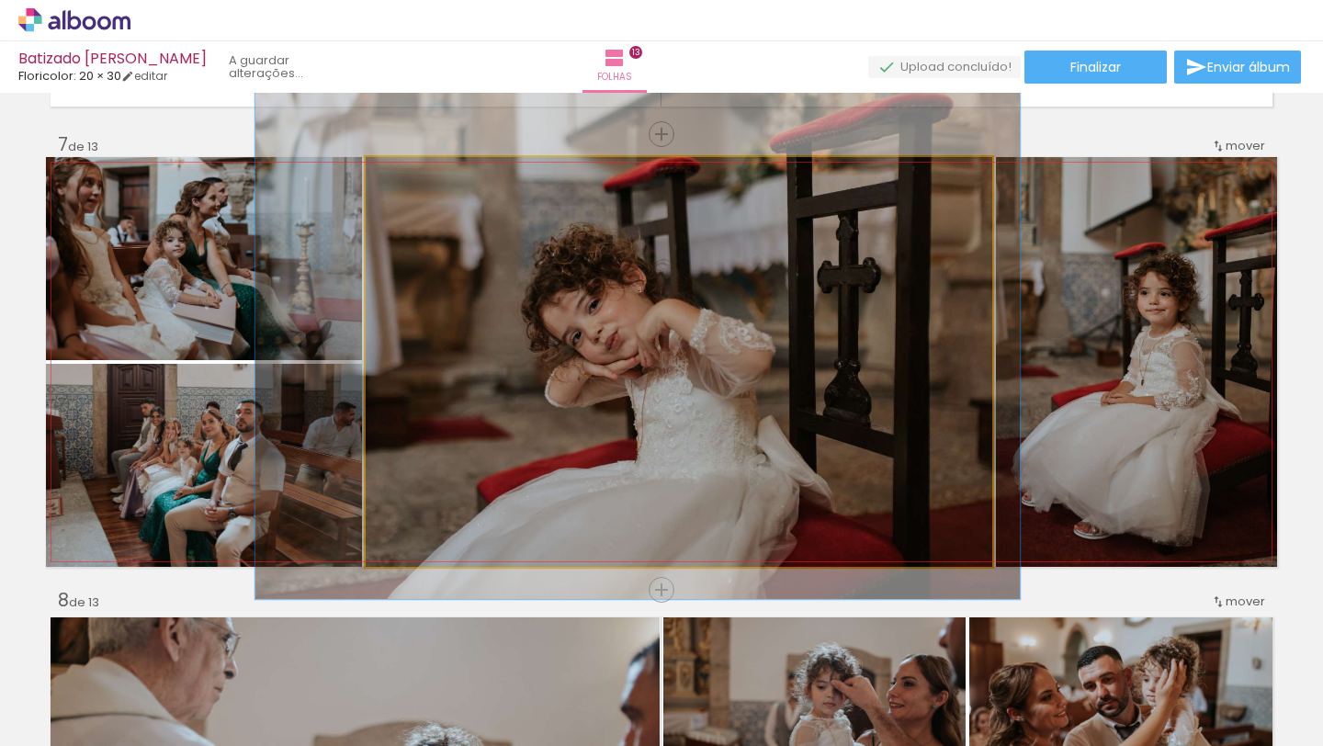
drag, startPoint x: 753, startPoint y: 400, endPoint x: 712, endPoint y: 380, distance: 46.0
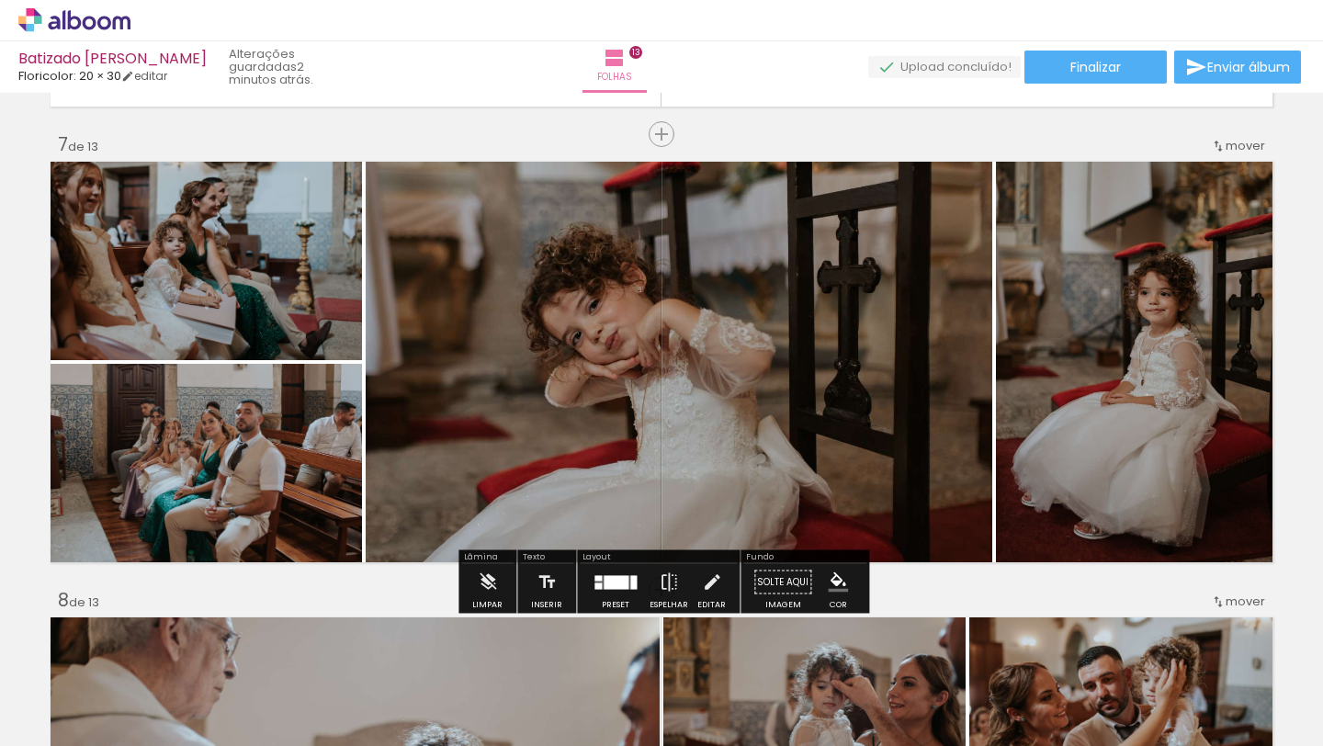
click at [975, 132] on div "Inserir folha 1 de 13 Inserir folha 2 de 13 Inserir folha 3 de 13 Inserir folha…" at bounding box center [661, 566] width 1323 height 6379
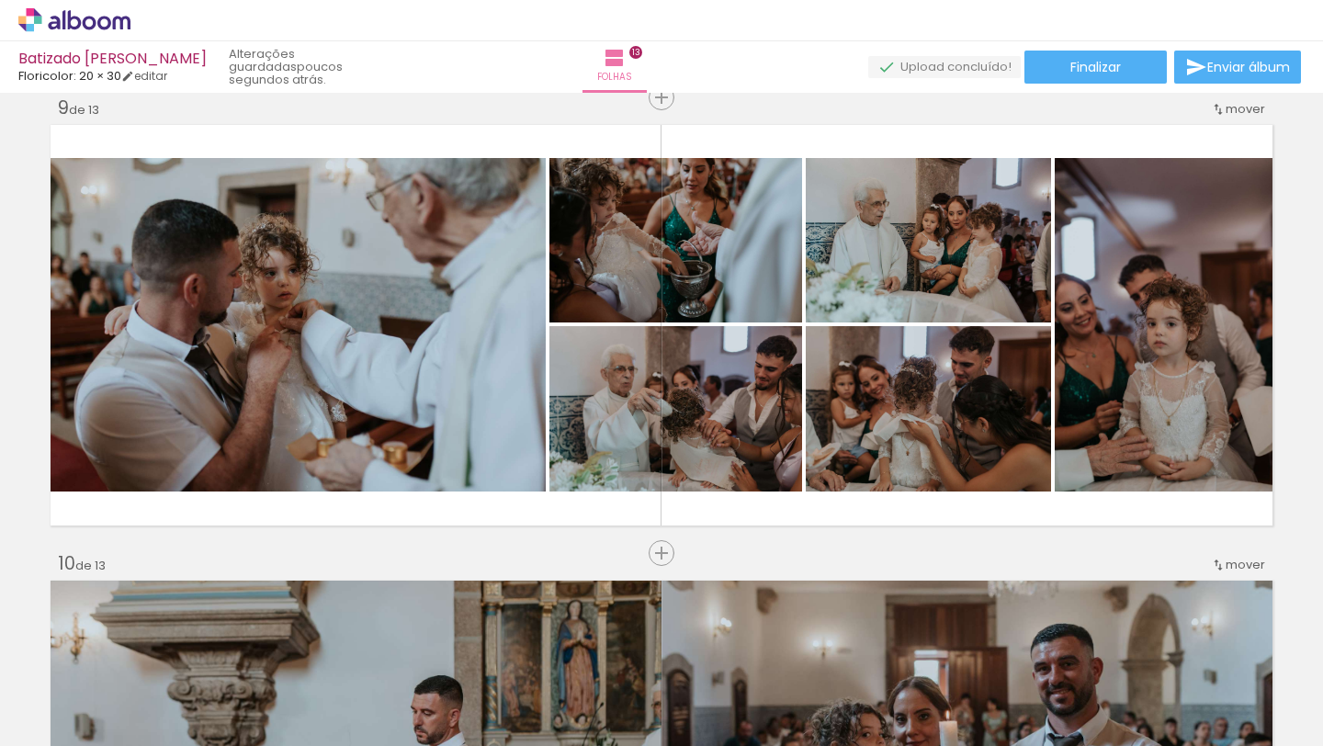
scroll to position [0, 37890]
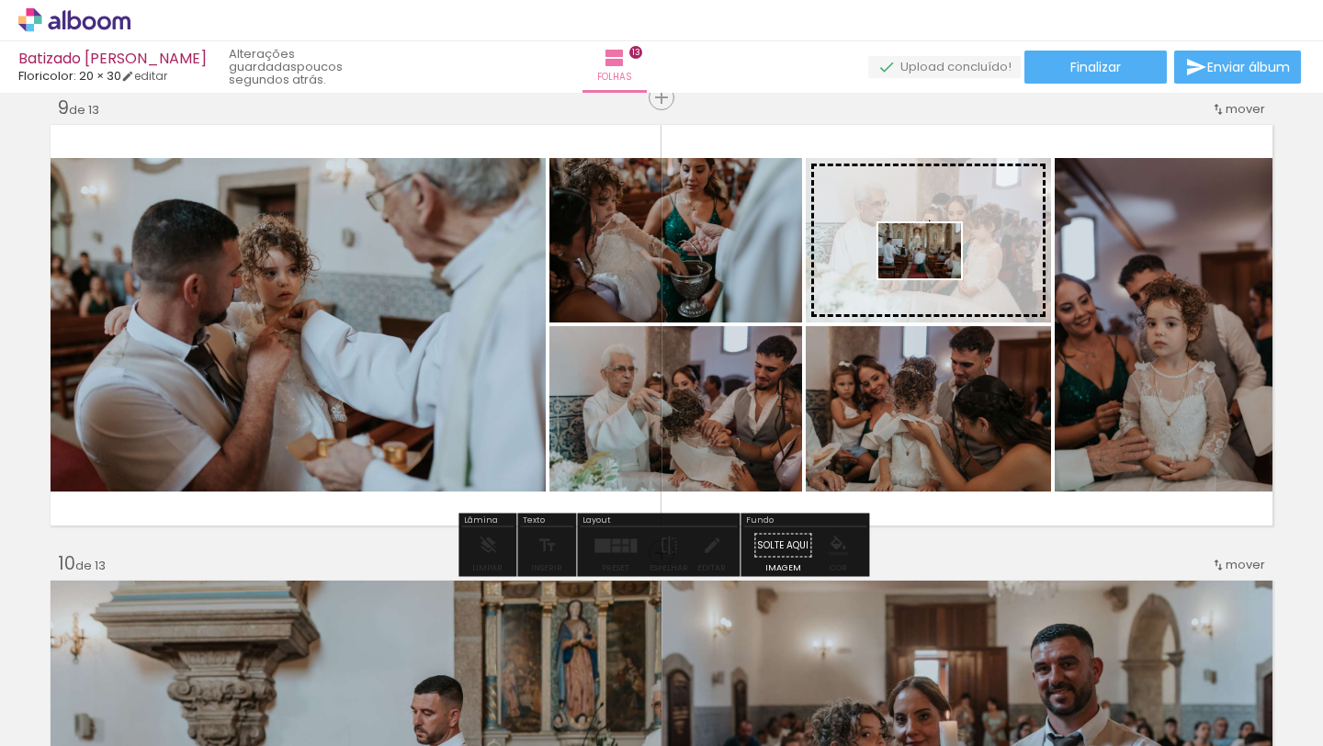
drag, startPoint x: 478, startPoint y: 687, endPoint x: 933, endPoint y: 278, distance: 612.1
click at [933, 278] on quentale-workspace at bounding box center [661, 373] width 1323 height 746
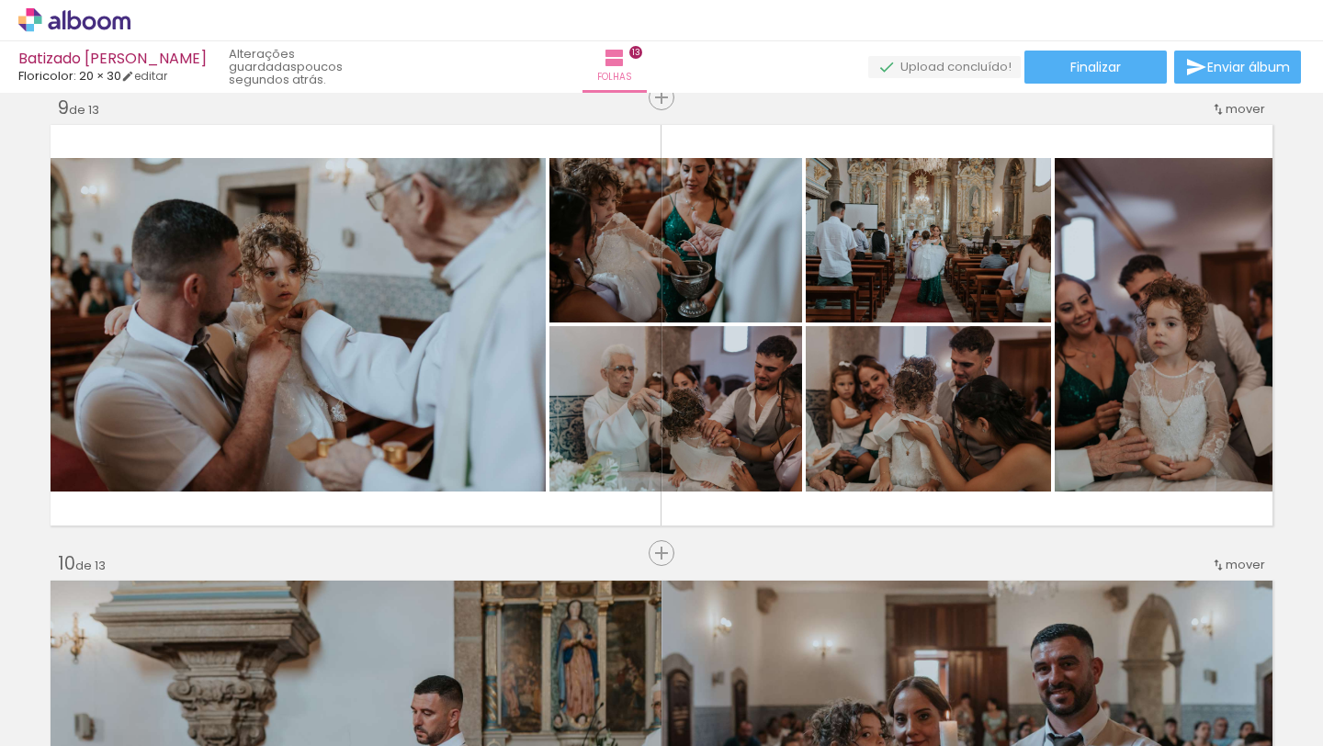
scroll to position [0, 38046]
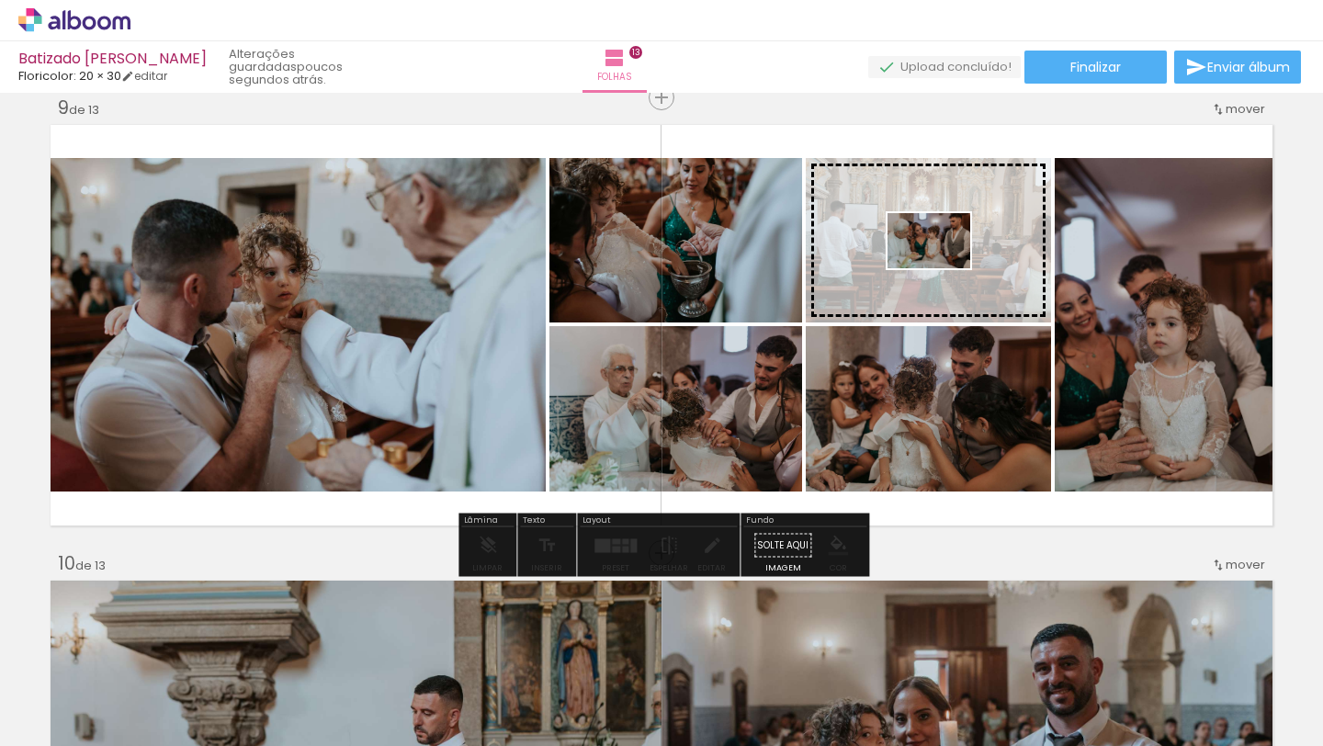
drag, startPoint x: 942, startPoint y: 686, endPoint x: 942, endPoint y: 268, distance: 417.9
click at [942, 268] on quentale-workspace at bounding box center [661, 373] width 1323 height 746
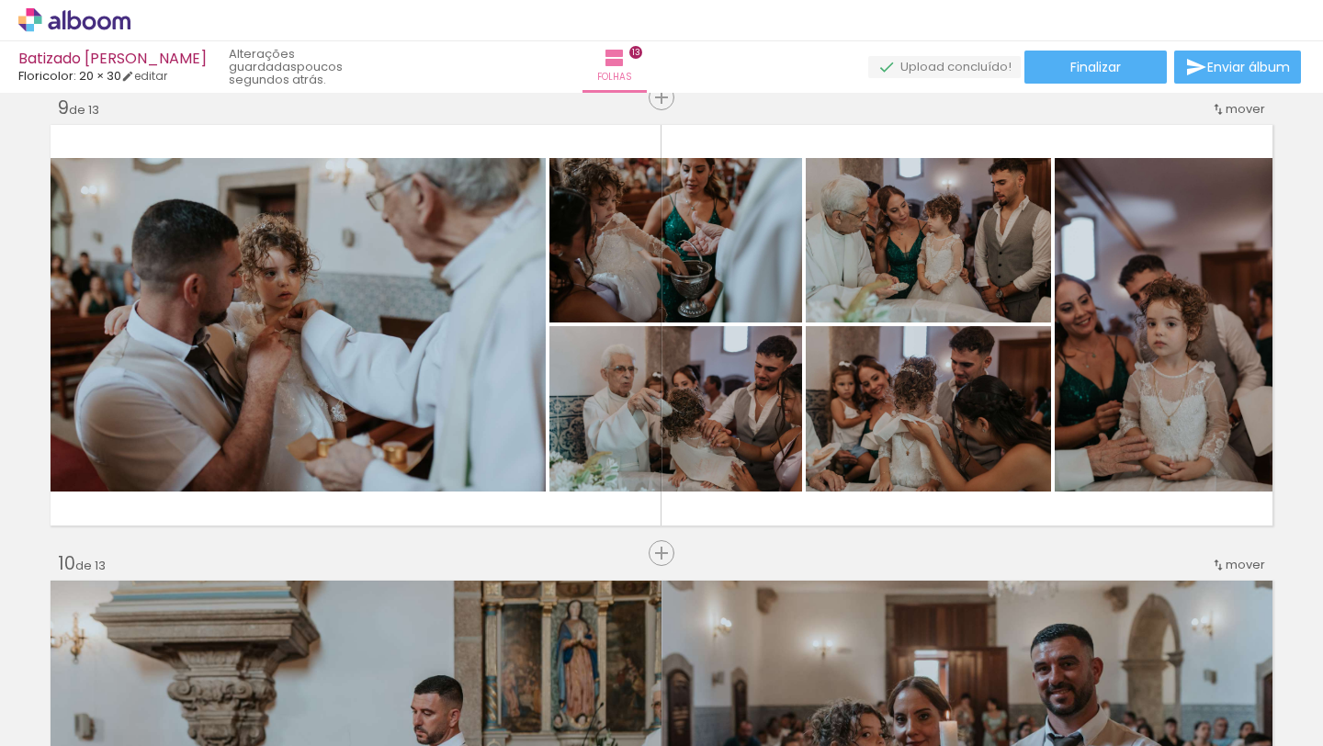
scroll to position [0, 41002]
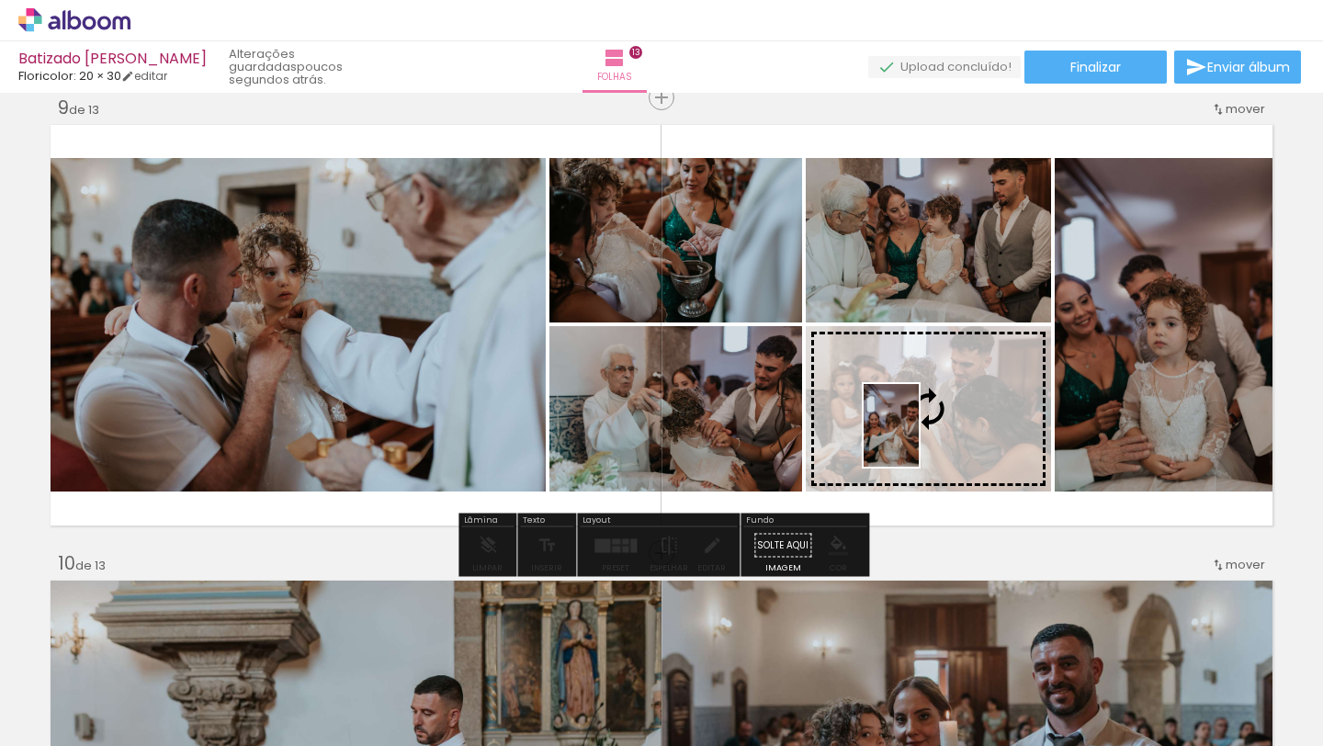
drag, startPoint x: 541, startPoint y: 704, endPoint x: 919, endPoint y: 439, distance: 461.0
click at [919, 439] on quentale-workspace at bounding box center [661, 373] width 1323 height 746
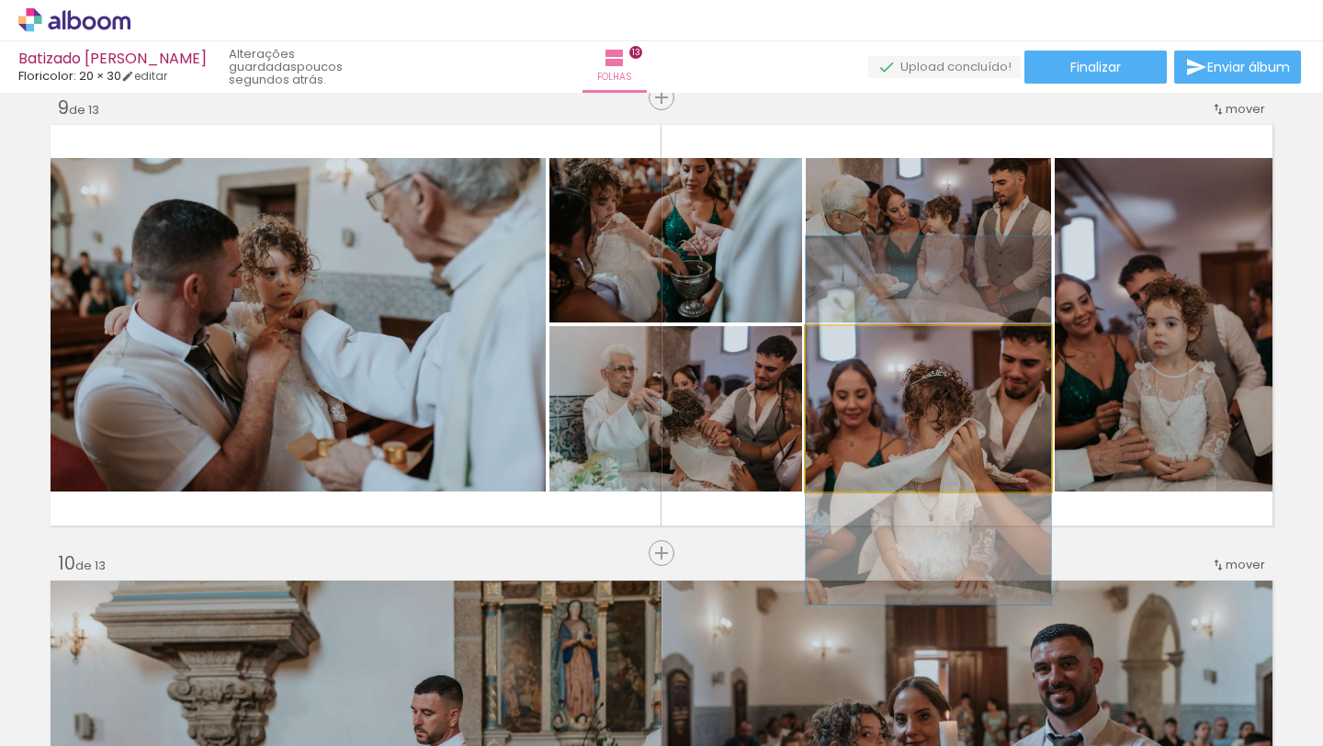
drag, startPoint x: 925, startPoint y: 434, endPoint x: 926, endPoint y: 446, distance: 12.0
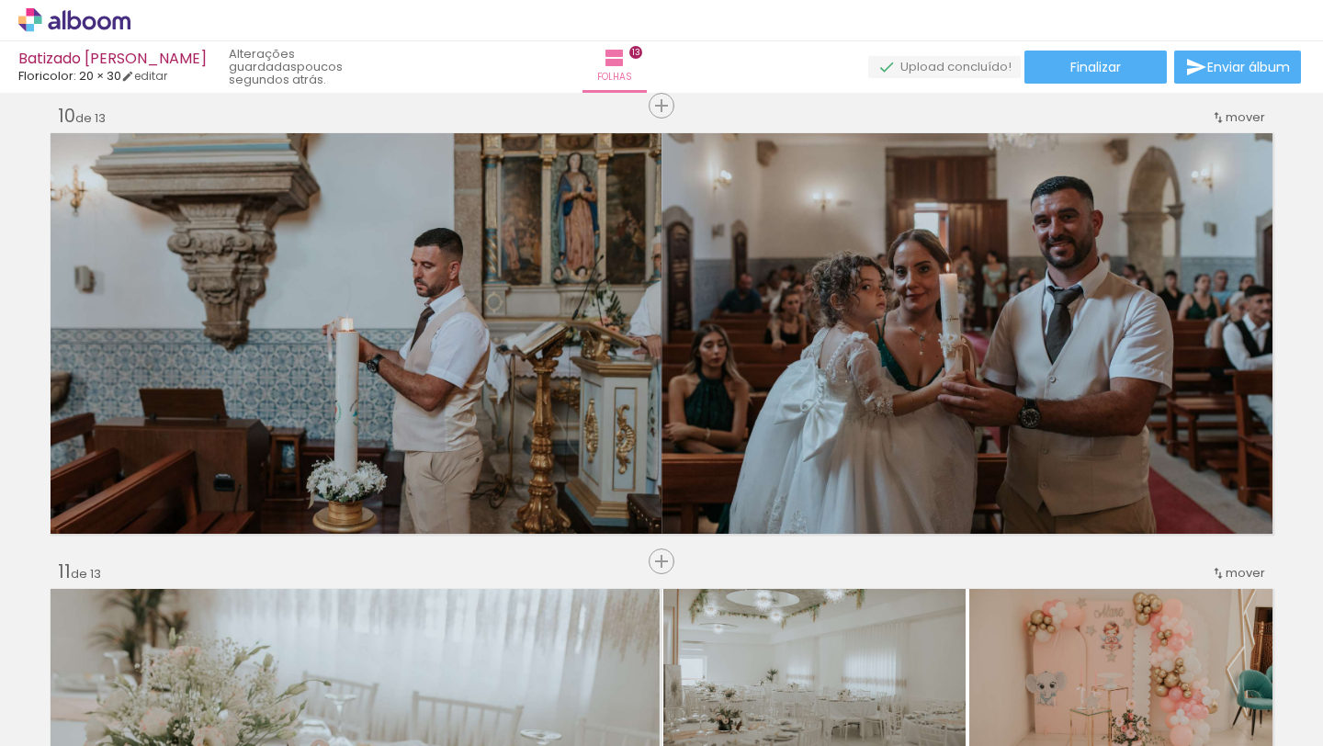
scroll to position [0, 46930]
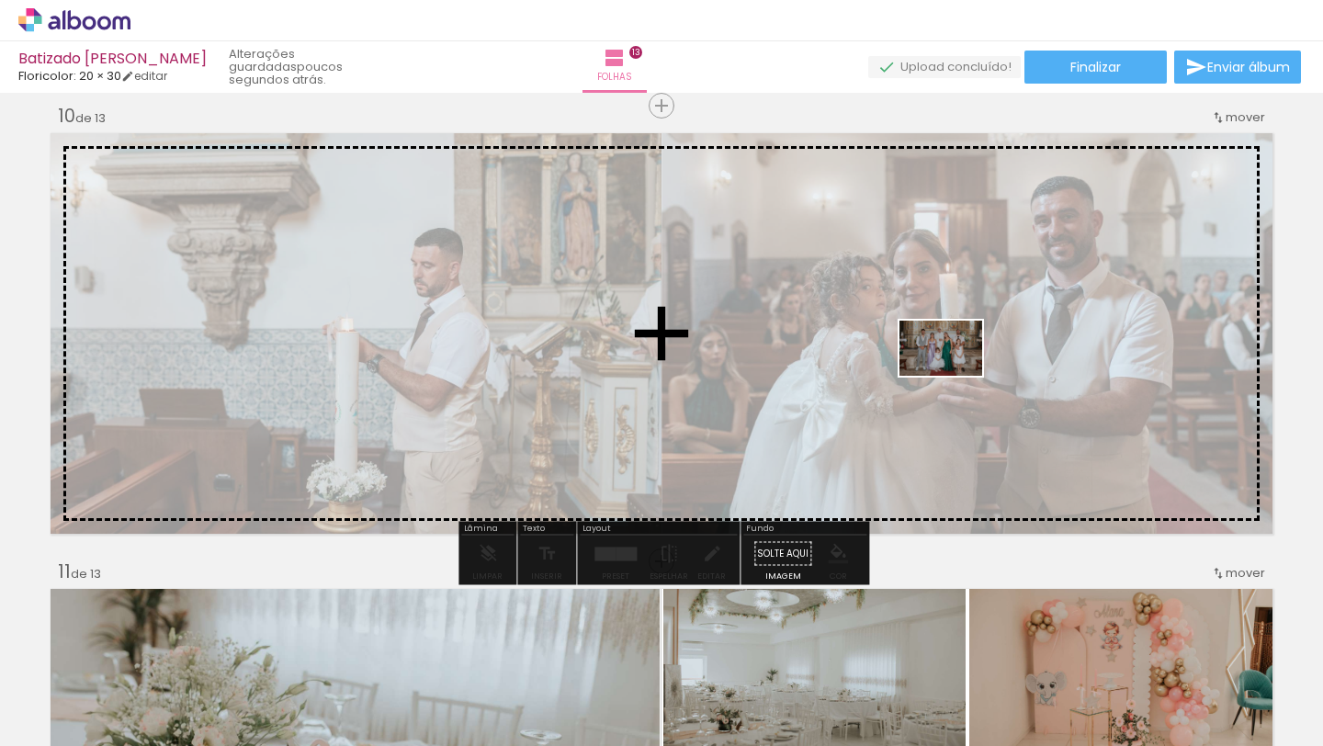
drag, startPoint x: 582, startPoint y: 685, endPoint x: 954, endPoint y: 376, distance: 483.9
click at [954, 376] on quentale-workspace at bounding box center [661, 373] width 1323 height 746
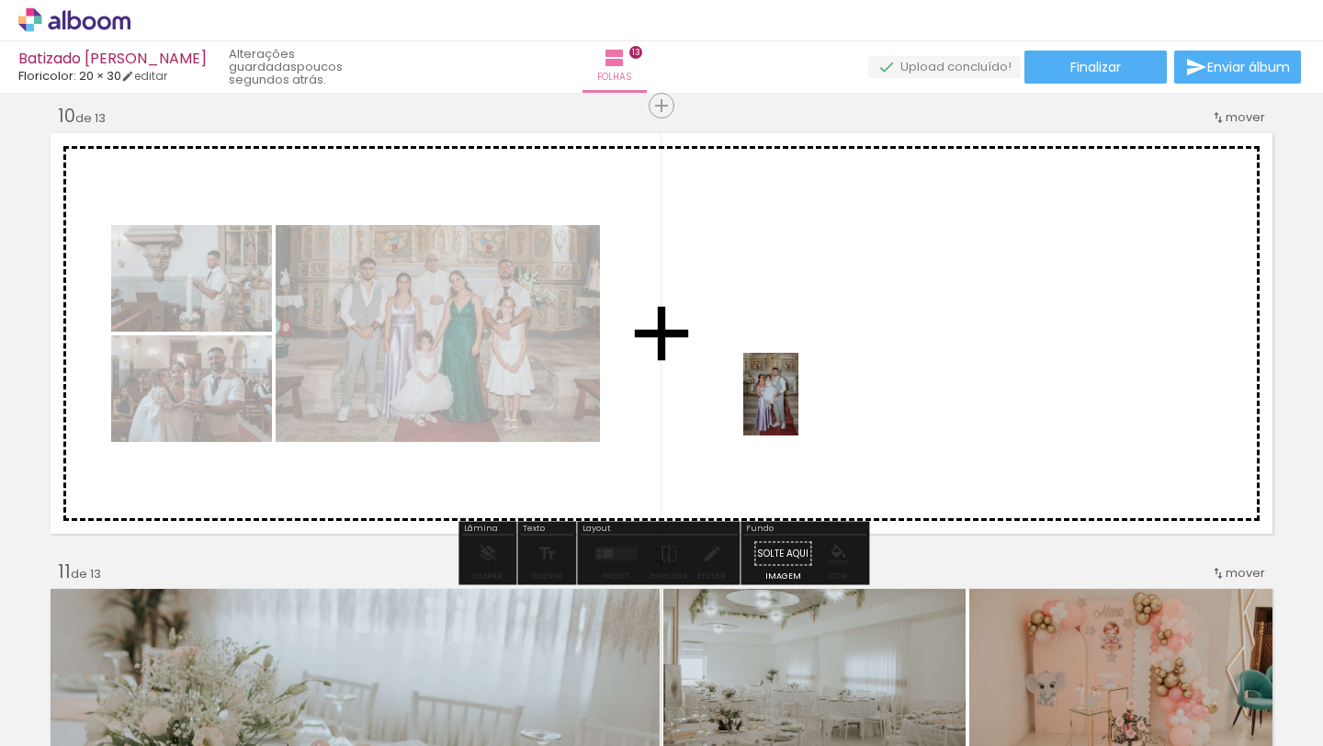
drag, startPoint x: 683, startPoint y: 698, endPoint x: 798, endPoint y: 408, distance: 312.1
click at [798, 408] on quentale-workspace at bounding box center [661, 373] width 1323 height 746
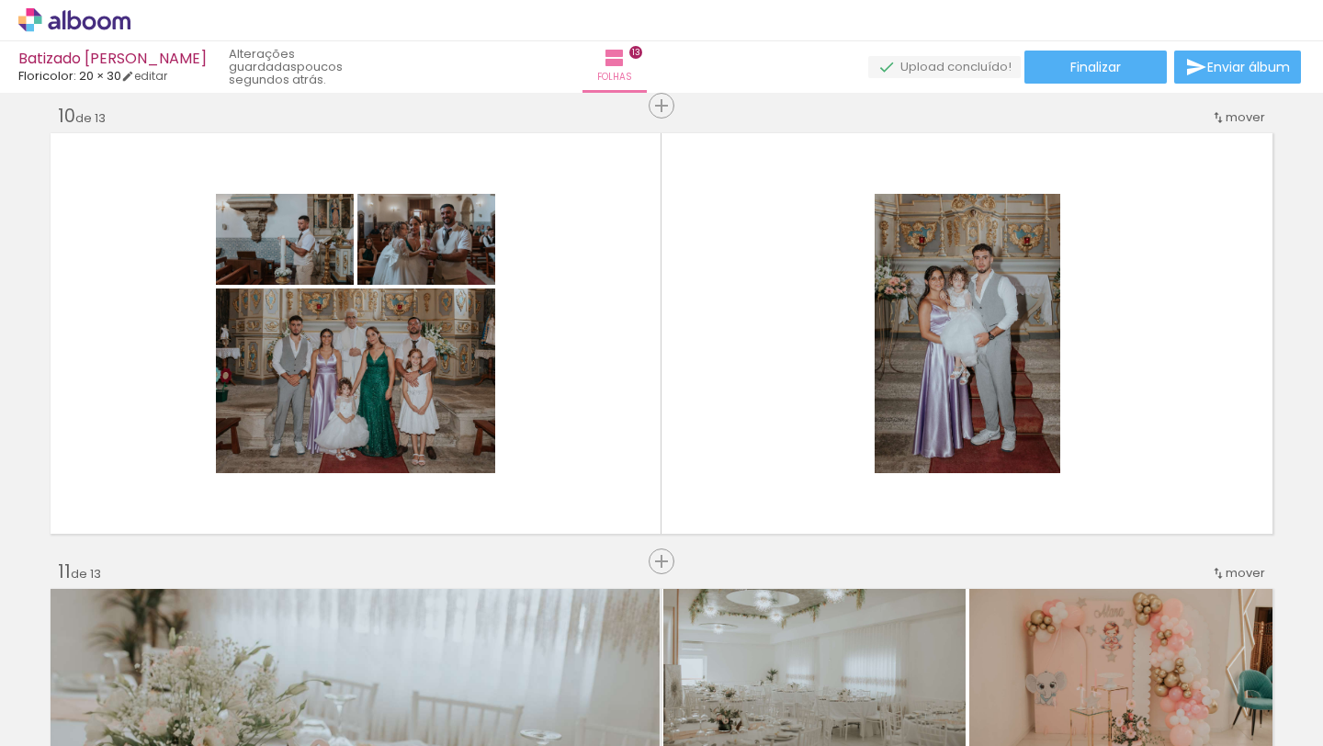
scroll to position [0, 47515]
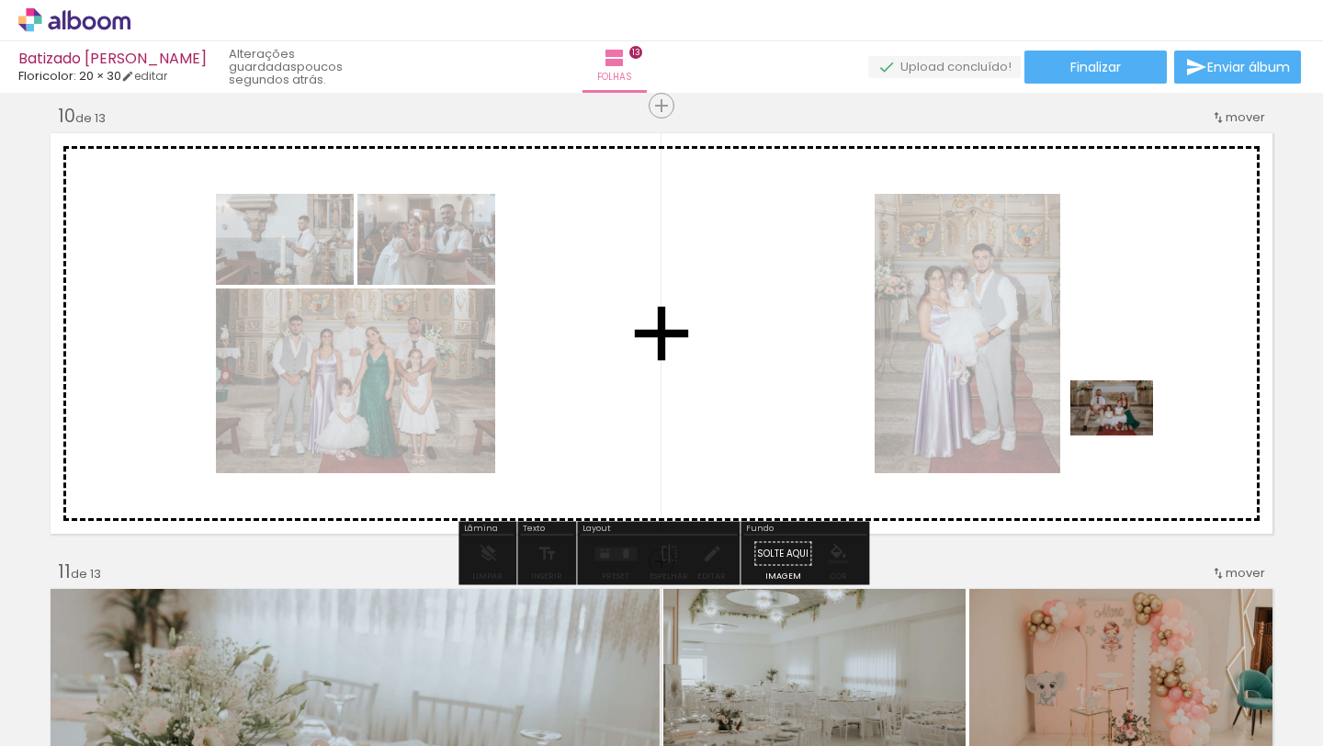
drag, startPoint x: 717, startPoint y: 696, endPoint x: 1125, endPoint y: 435, distance: 484.1
click at [1125, 435] on quentale-workspace at bounding box center [661, 373] width 1323 height 746
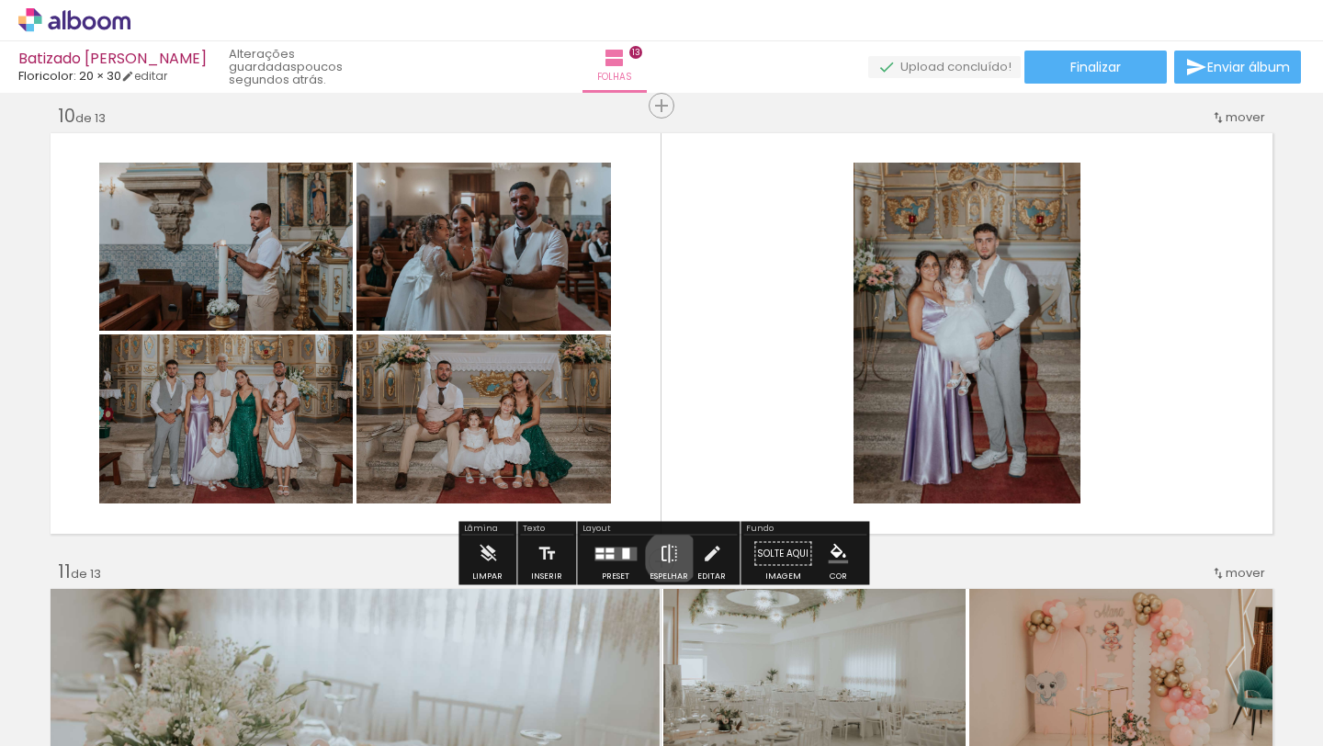
click at [668, 558] on iron-icon at bounding box center [669, 553] width 20 height 37
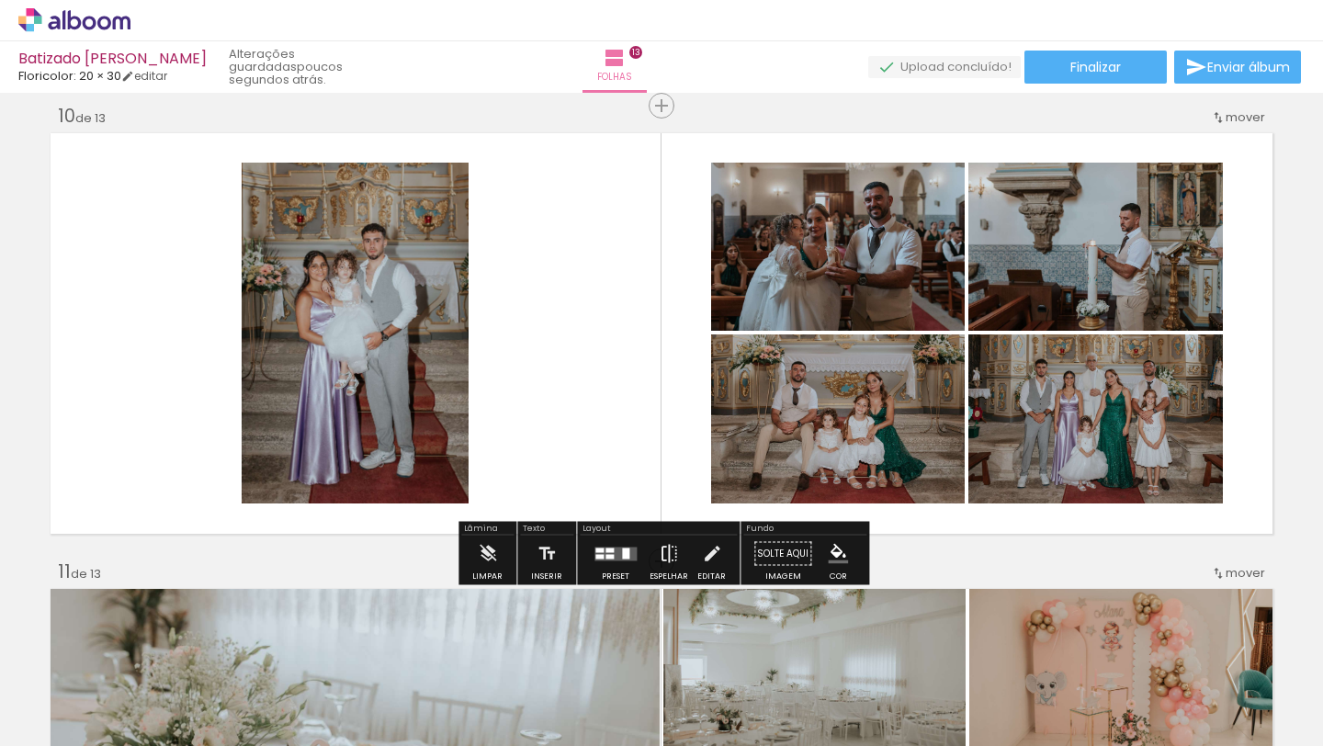
click at [668, 558] on iron-icon at bounding box center [669, 553] width 20 height 37
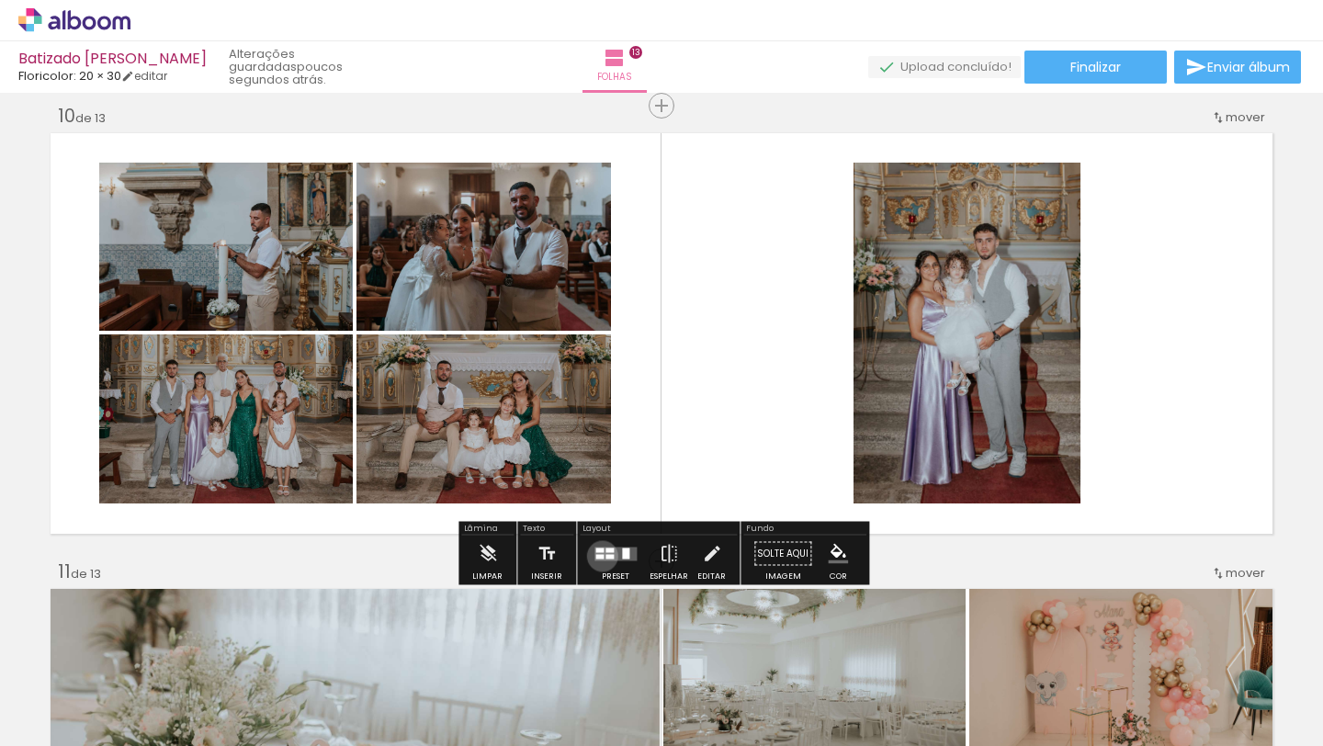
click at [598, 556] on div at bounding box center [599, 556] width 8 height 5
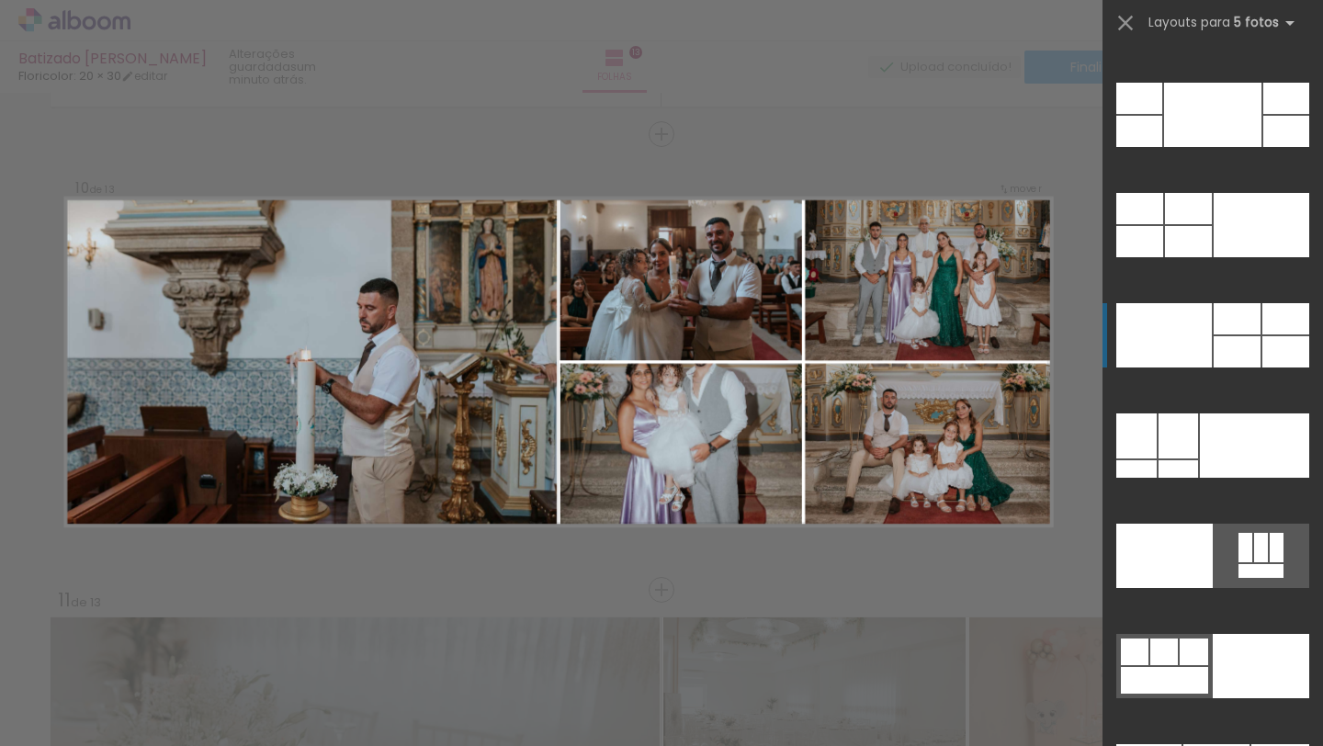
scroll to position [48561, 0]
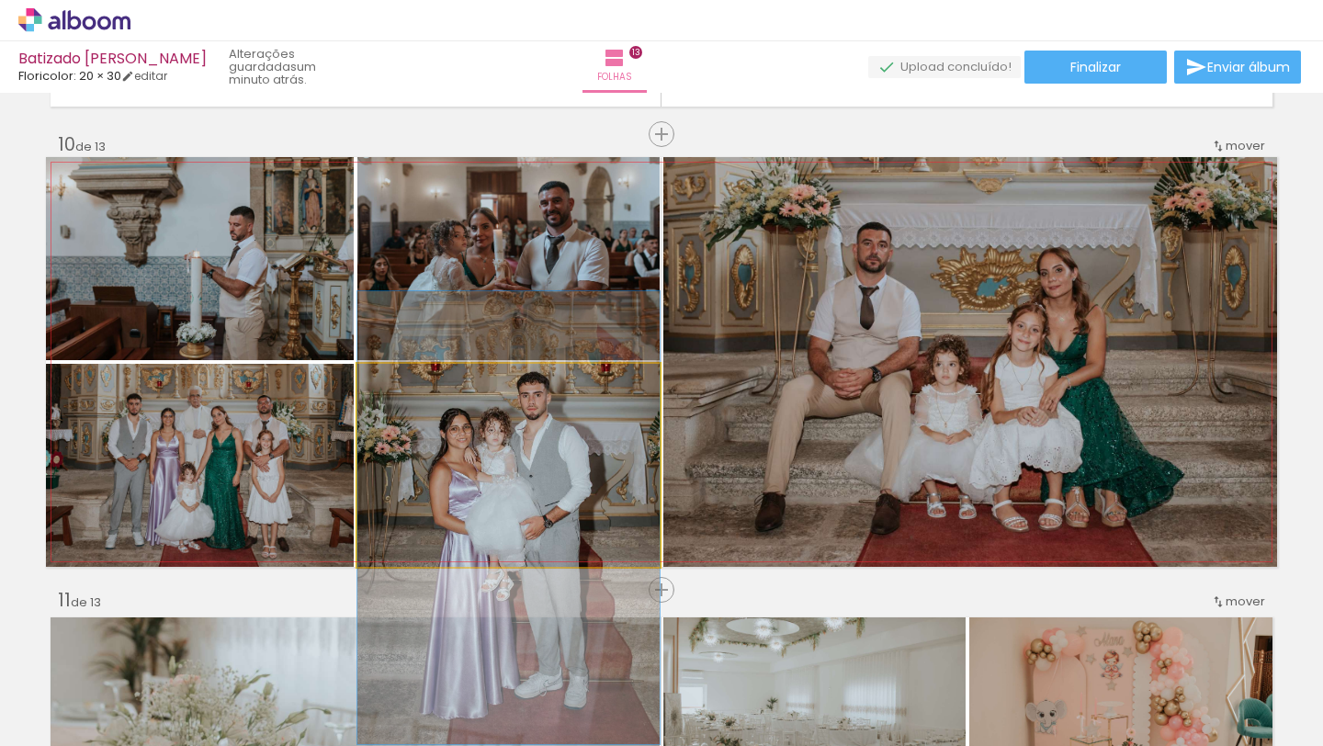
drag, startPoint x: 562, startPoint y: 452, endPoint x: 565, endPoint y: 504, distance: 52.4
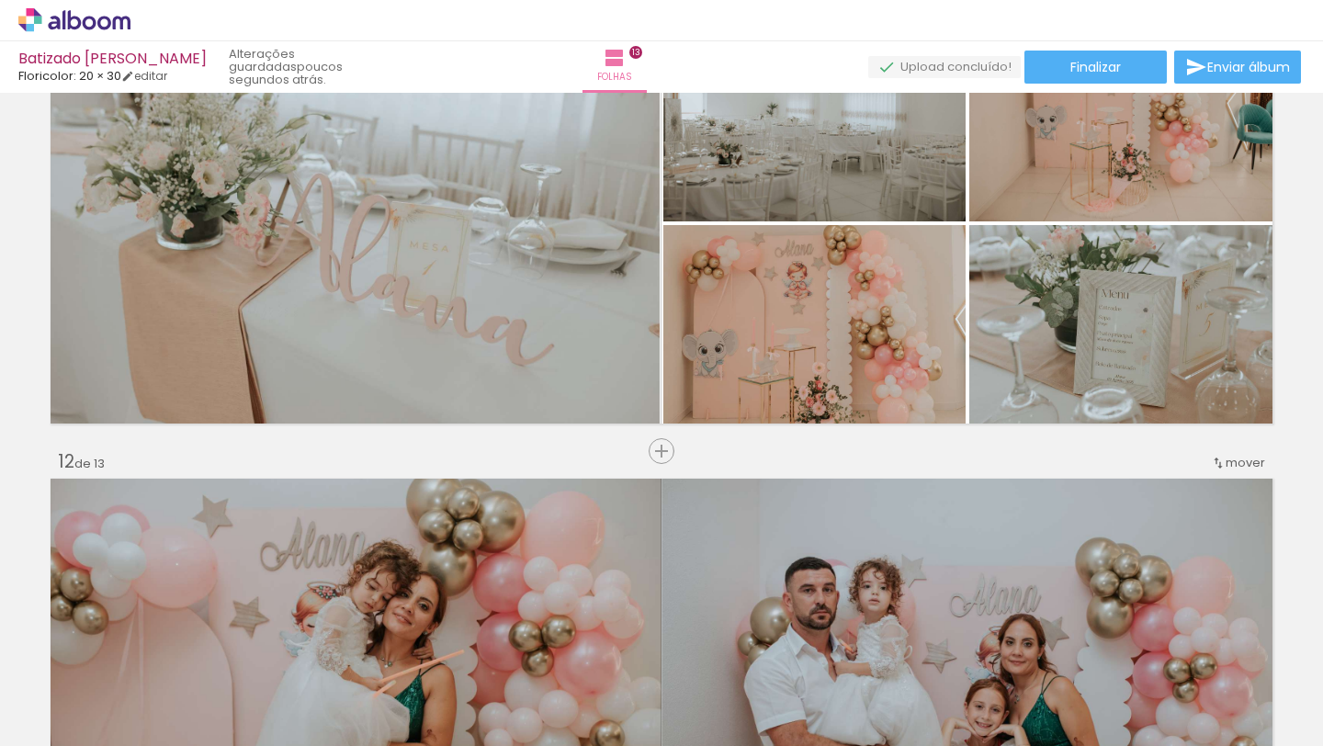
scroll to position [0, 52144]
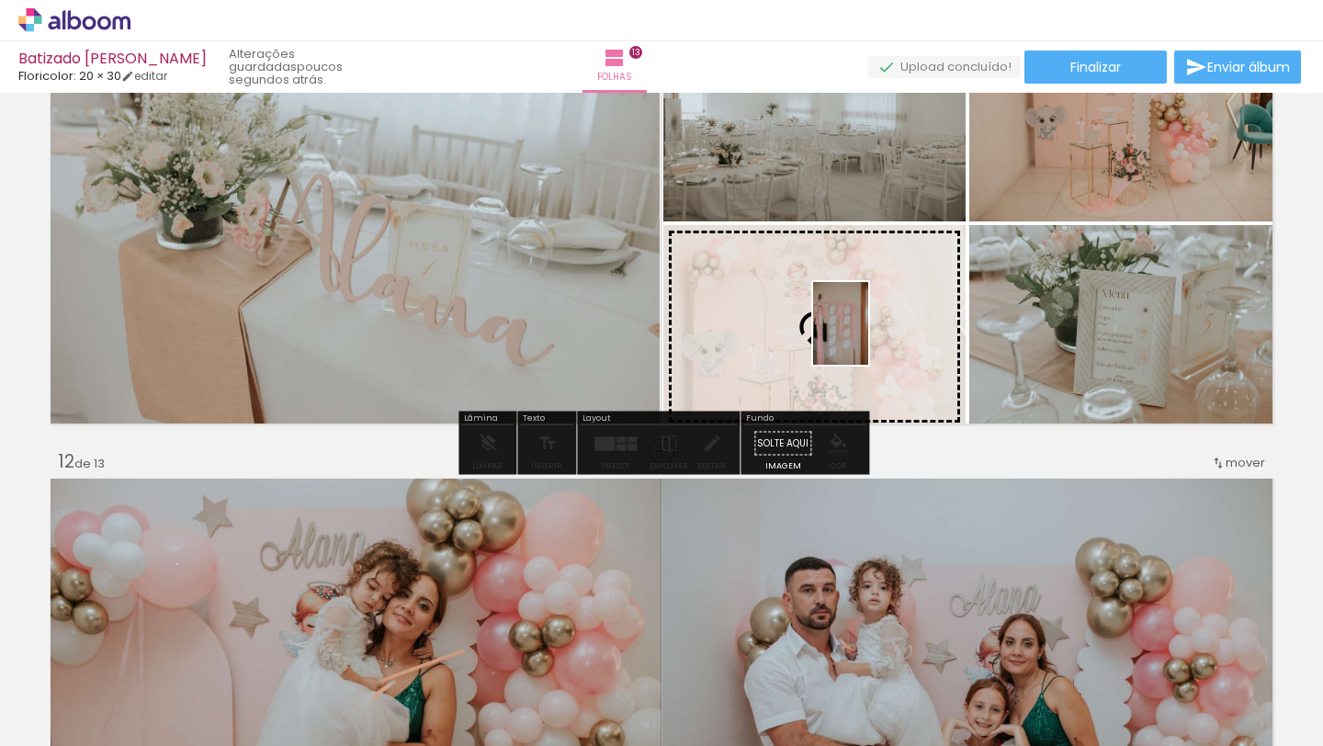
drag, startPoint x: 827, startPoint y: 689, endPoint x: 868, endPoint y: 337, distance: 354.2
click at [868, 337] on quentale-workspace at bounding box center [661, 373] width 1323 height 746
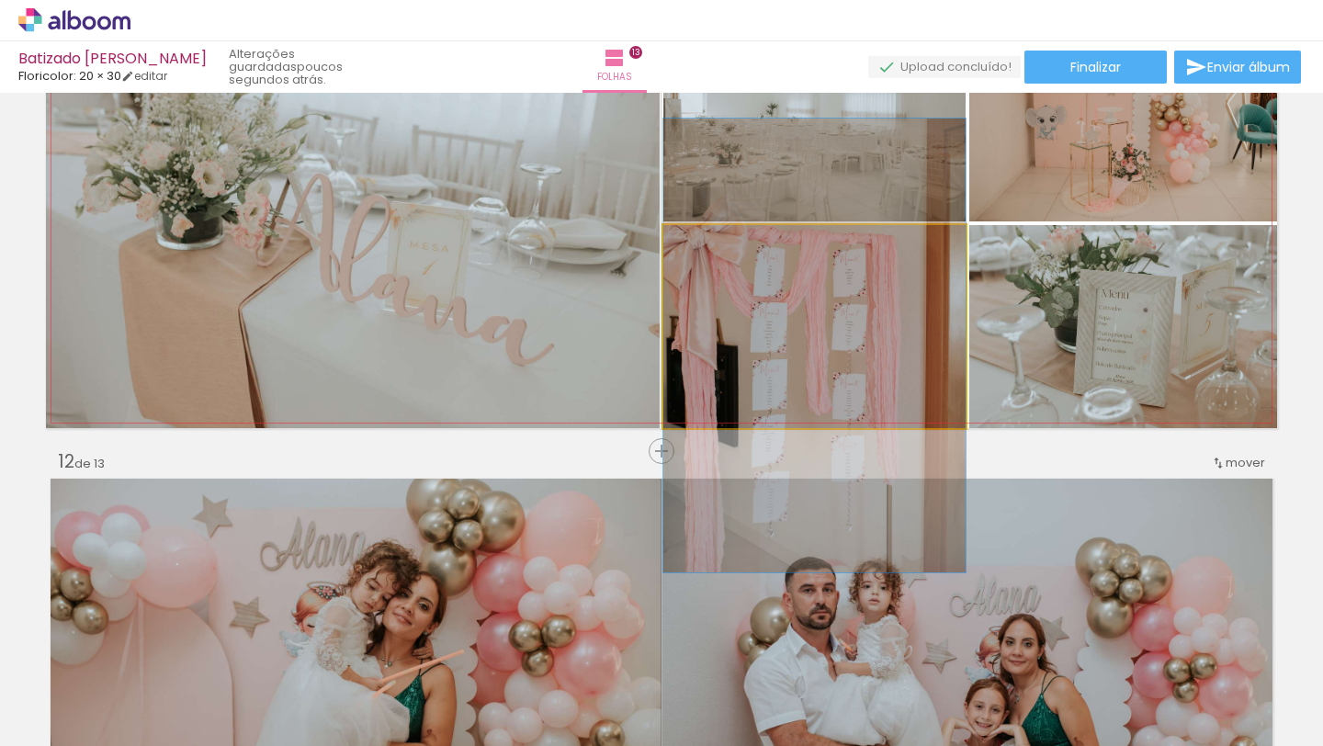
drag, startPoint x: 868, startPoint y: 337, endPoint x: 869, endPoint y: 355, distance: 18.4
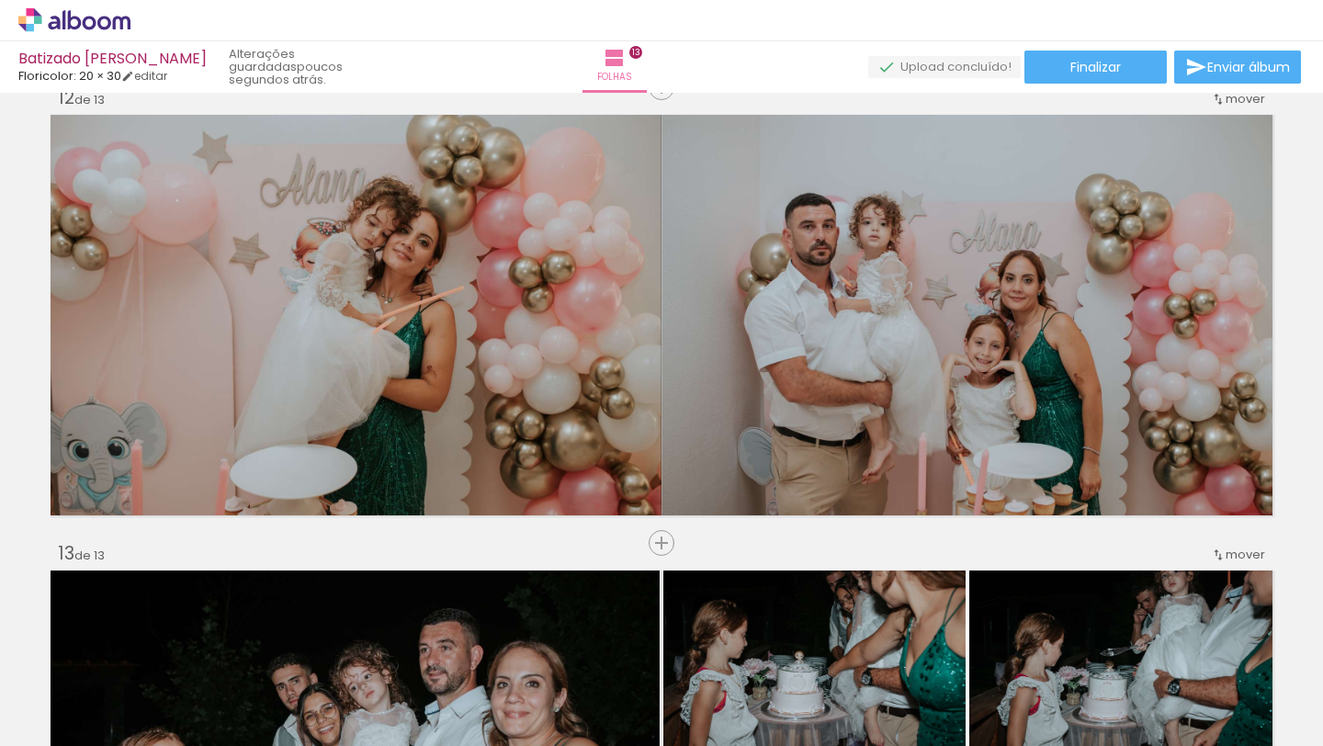
scroll to position [0, 55423]
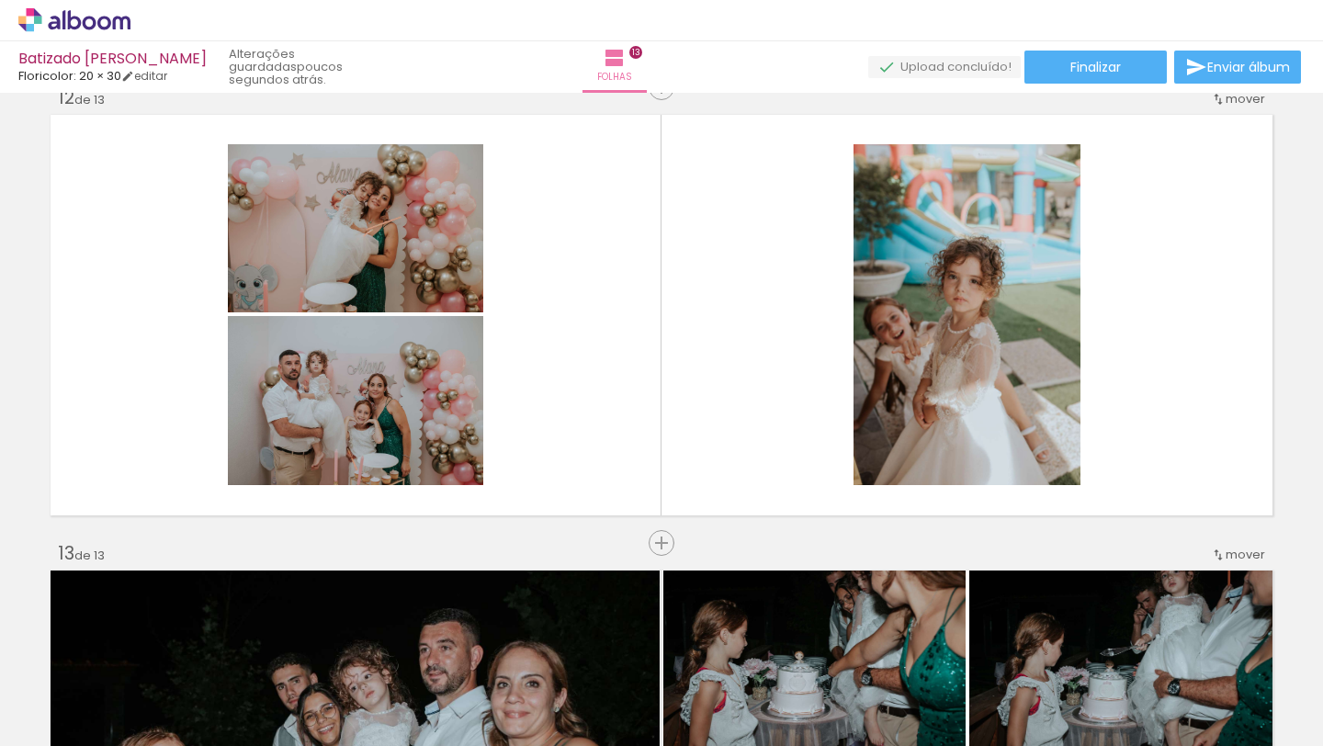
scroll to position [0, 68847]
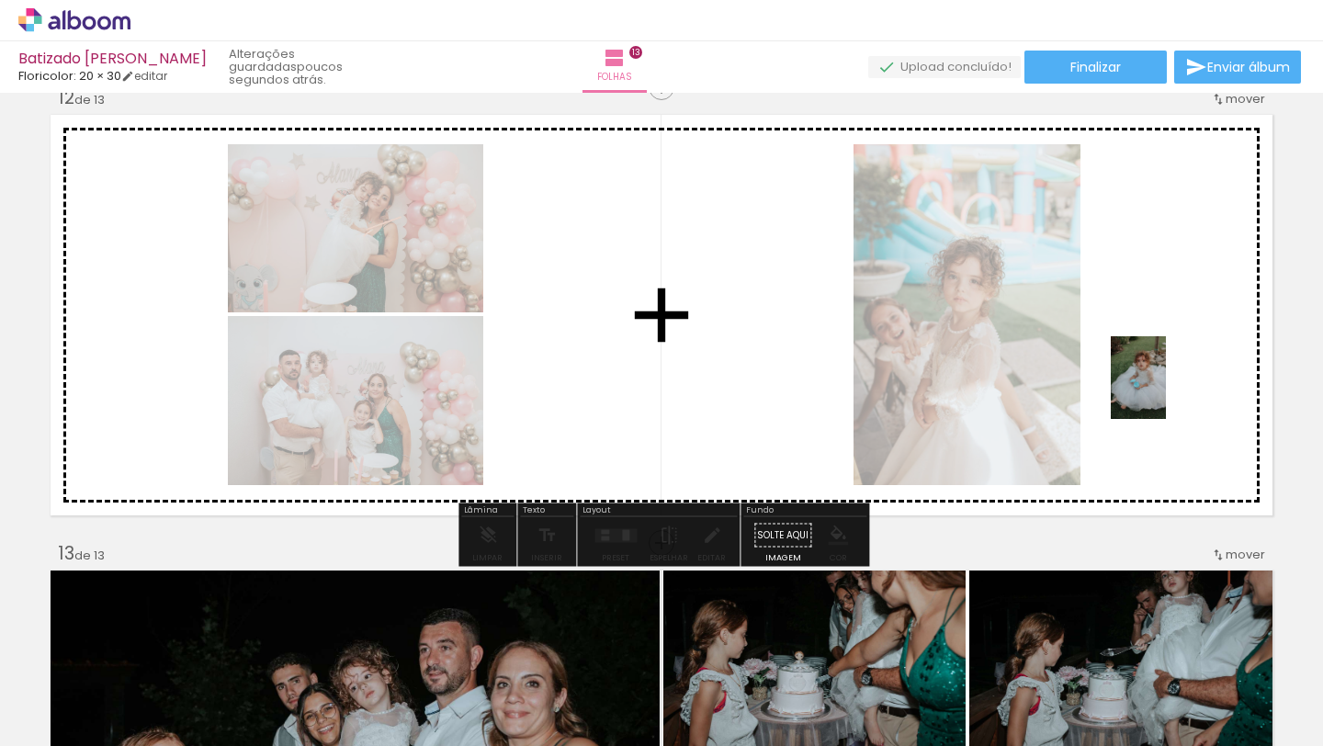
drag, startPoint x: 472, startPoint y: 690, endPoint x: 1166, endPoint y: 391, distance: 755.0
click at [1166, 391] on quentale-workspace at bounding box center [661, 373] width 1323 height 746
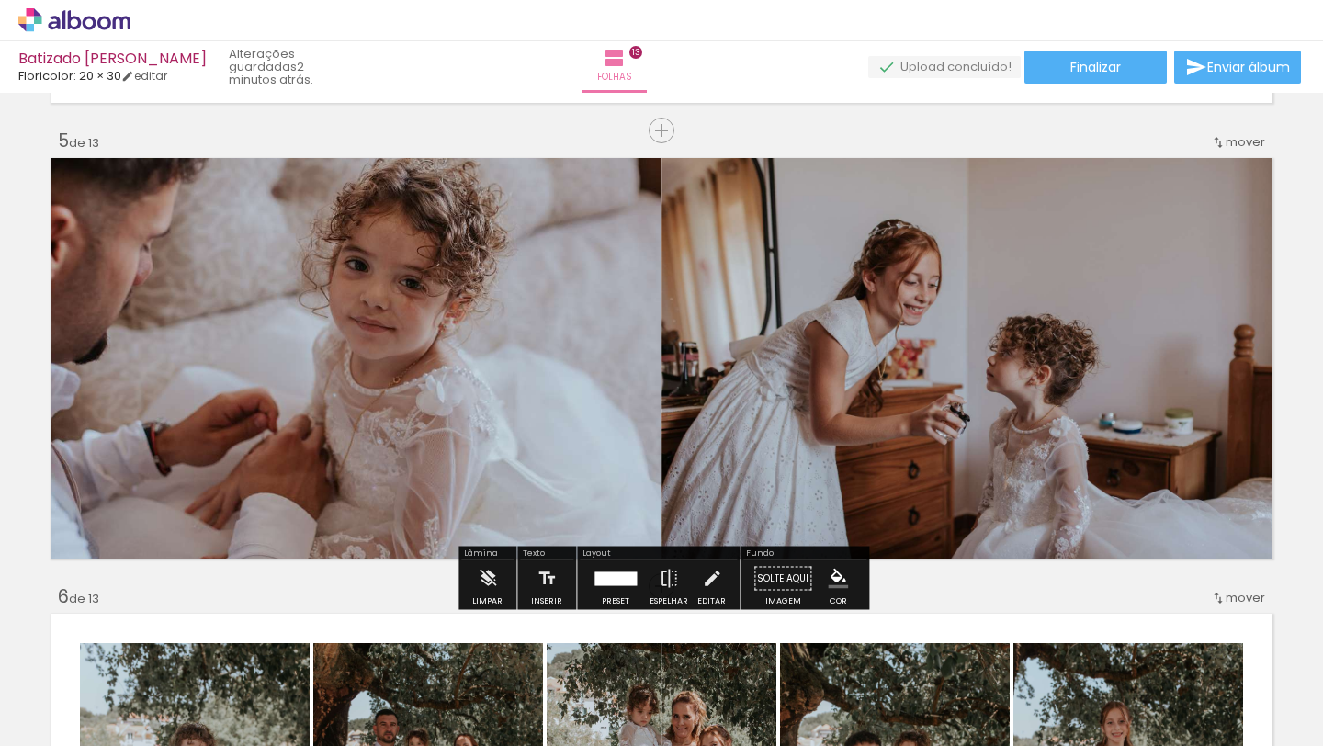
scroll to position [1909, 0]
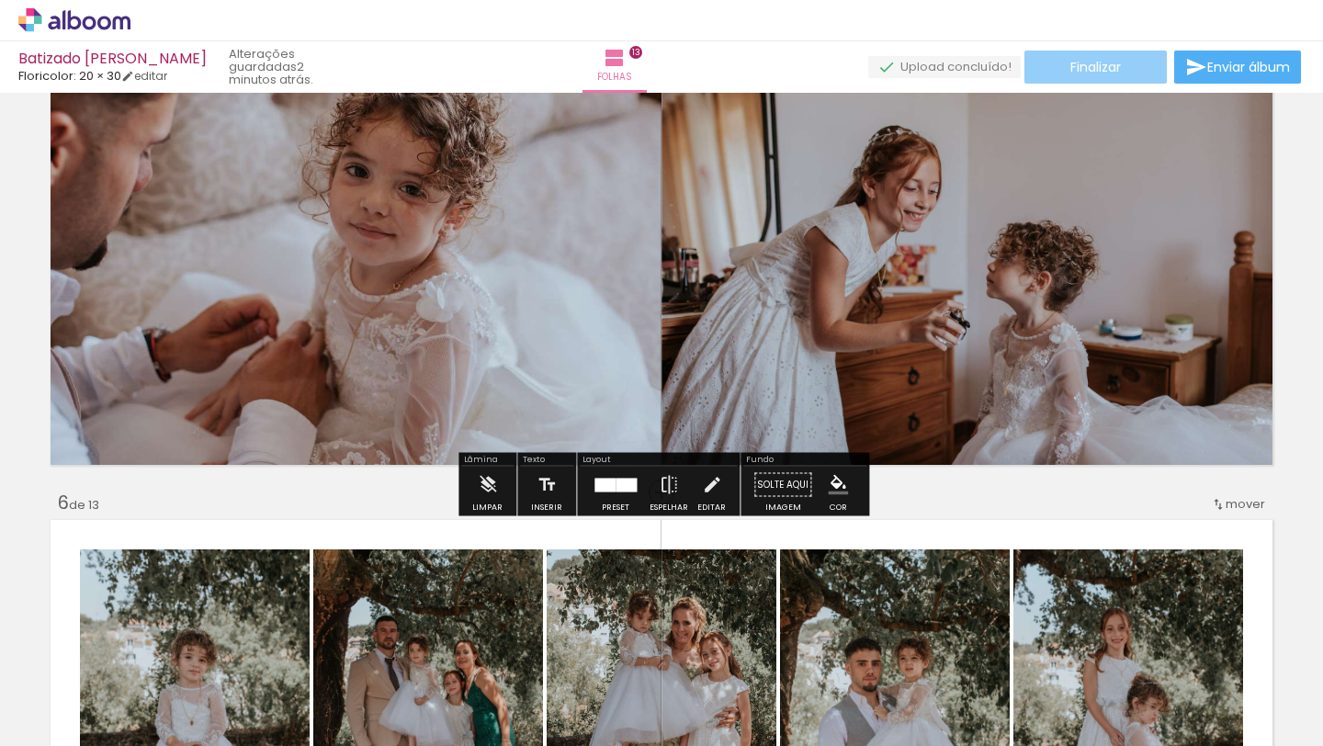
click at [1101, 63] on span "Finalizar" at bounding box center [1095, 67] width 51 height 13
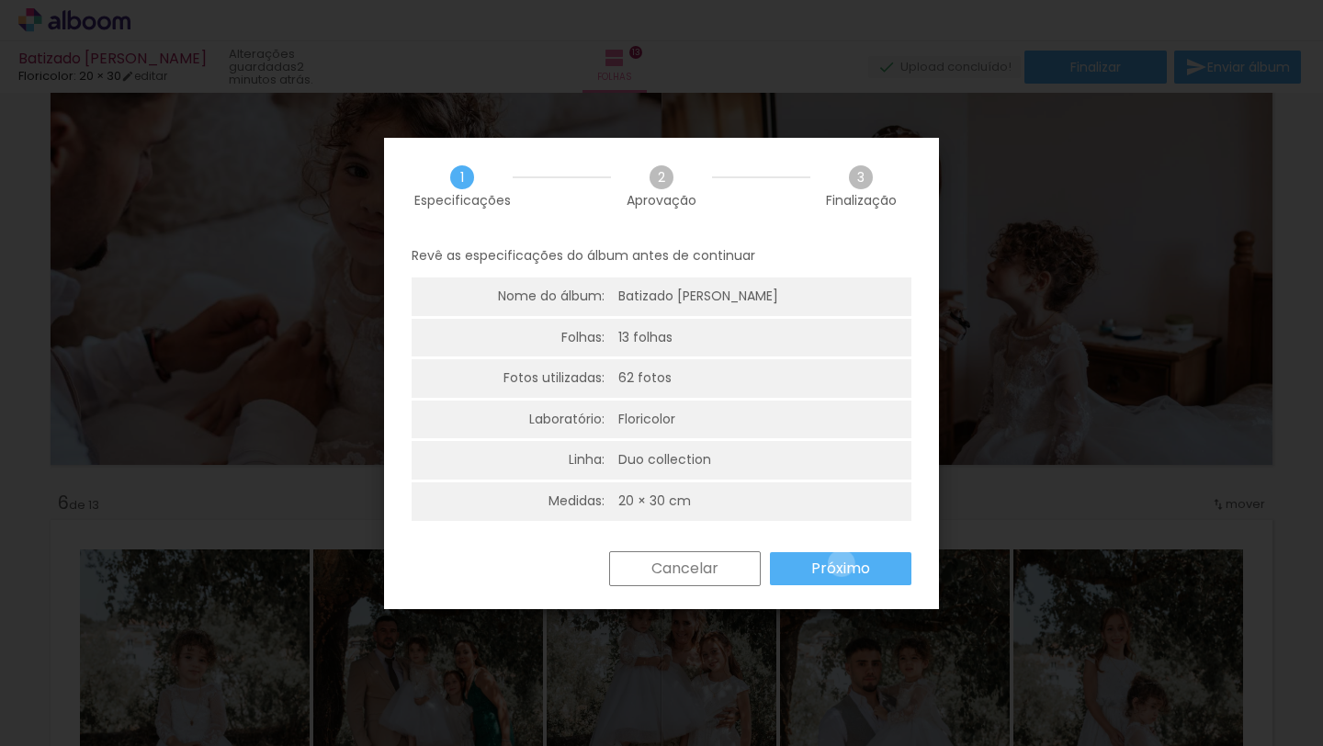
click at [0, 0] on slot "Próximo" at bounding box center [0, 0] width 0 height 0
